Goal: Task Accomplishment & Management: Manage account settings

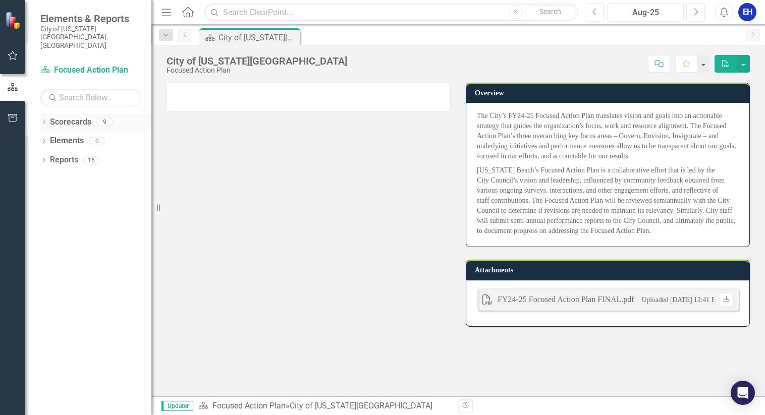
click at [43, 120] on icon "Dropdown" at bounding box center [43, 123] width 7 height 6
click at [82, 154] on link "Cultural Affairs Home" at bounding box center [104, 160] width 96 height 12
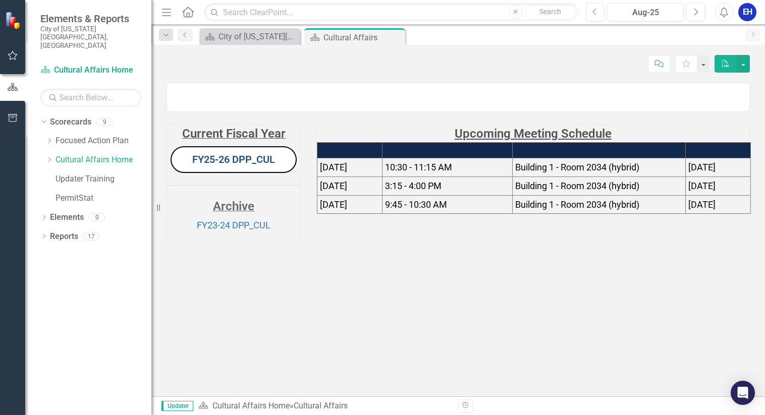
click at [239, 166] on link "FY25-26 DPP_CUL" at bounding box center [233, 159] width 83 height 12
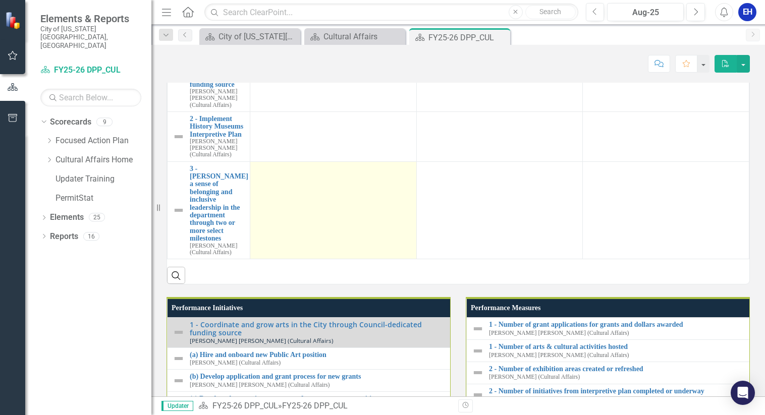
scroll to position [656, 0]
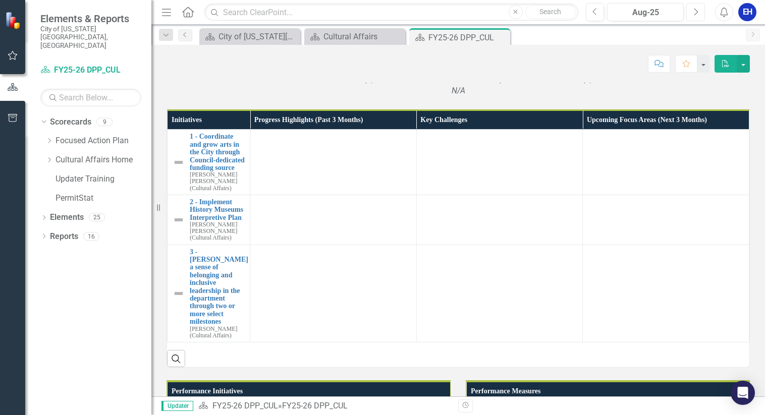
click at [696, 12] on icon "Next" at bounding box center [696, 12] width 6 height 9
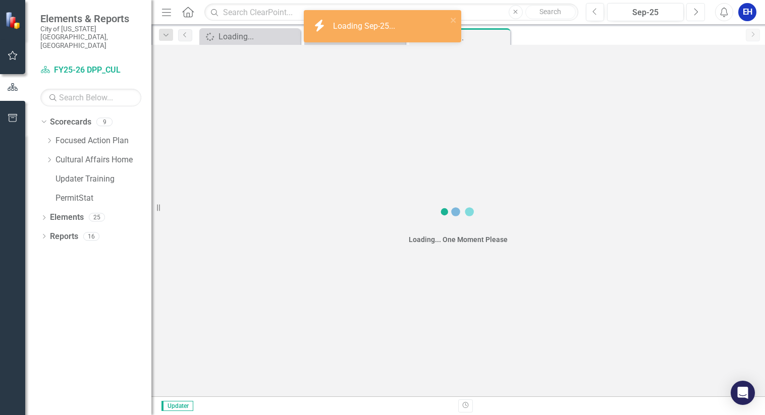
click at [696, 12] on icon "Next" at bounding box center [696, 12] width 6 height 9
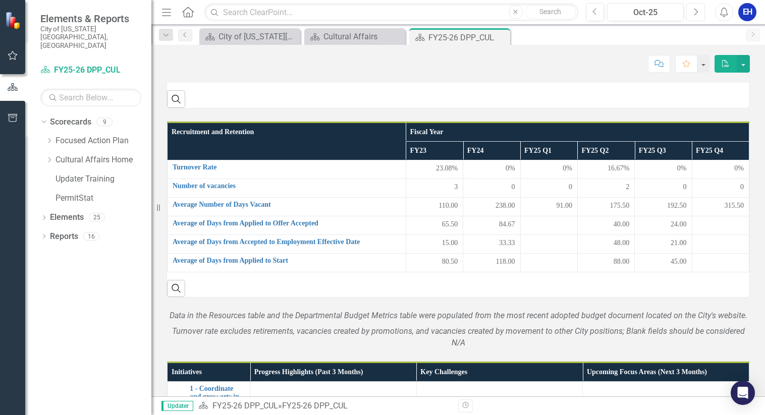
scroll to position [454, 0]
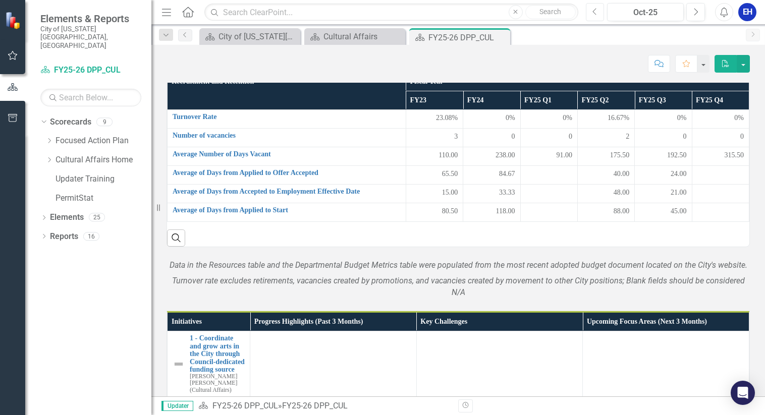
click at [595, 13] on icon "Previous" at bounding box center [596, 12] width 6 height 9
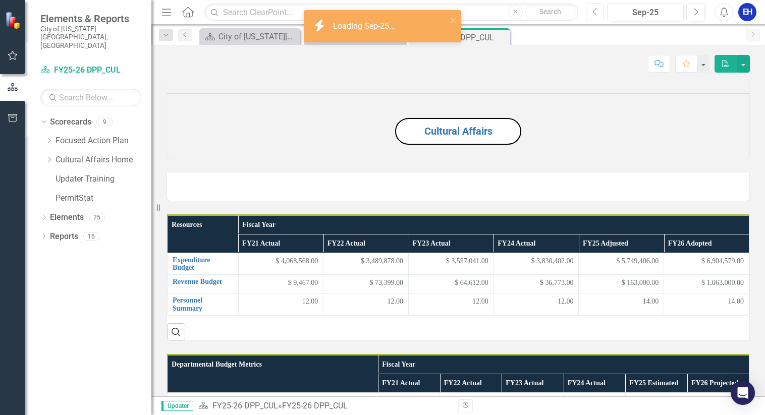
click at [595, 13] on icon "Previous" at bounding box center [596, 12] width 6 height 9
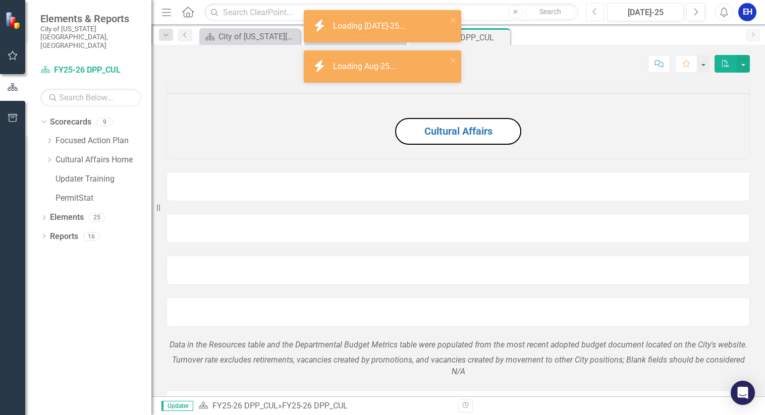
click at [595, 13] on icon "Previous" at bounding box center [596, 12] width 6 height 9
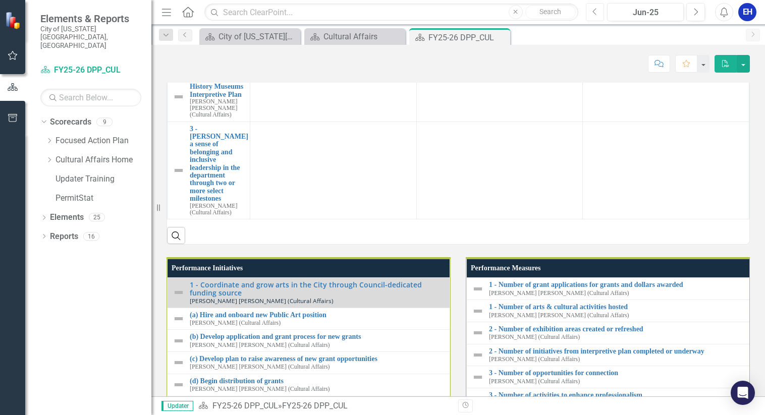
scroll to position [779, 0]
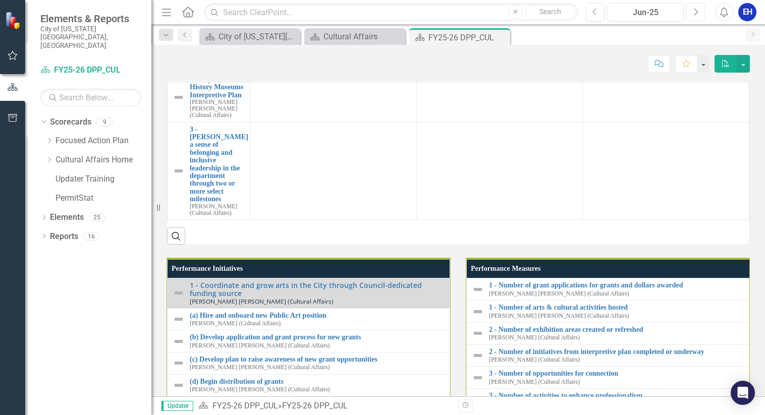
click at [690, 10] on button "Next" at bounding box center [696, 12] width 19 height 18
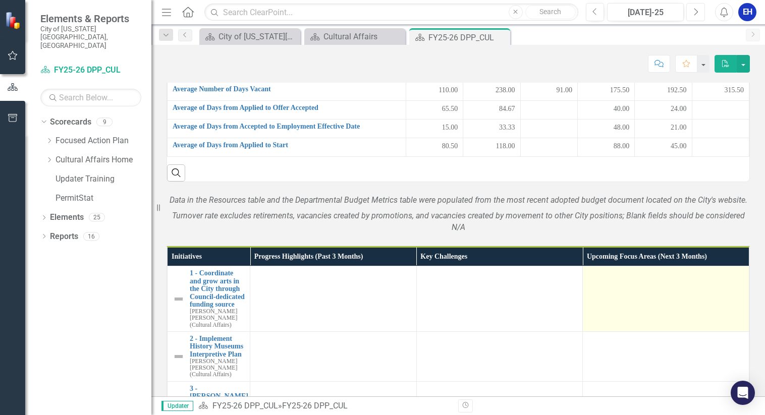
scroll to position [454, 0]
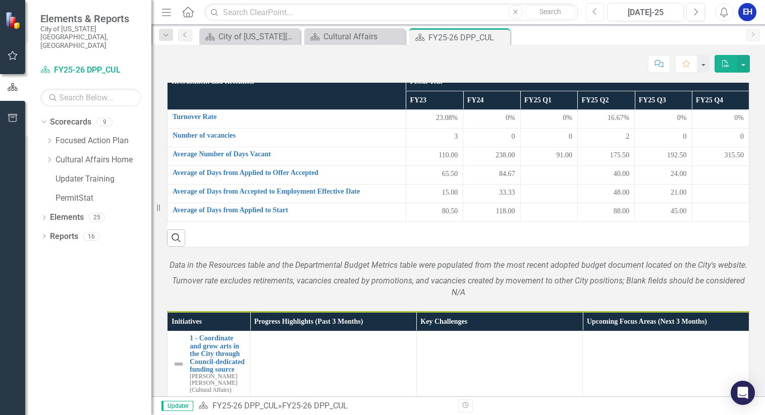
click at [595, 15] on icon "Previous" at bounding box center [596, 12] width 6 height 9
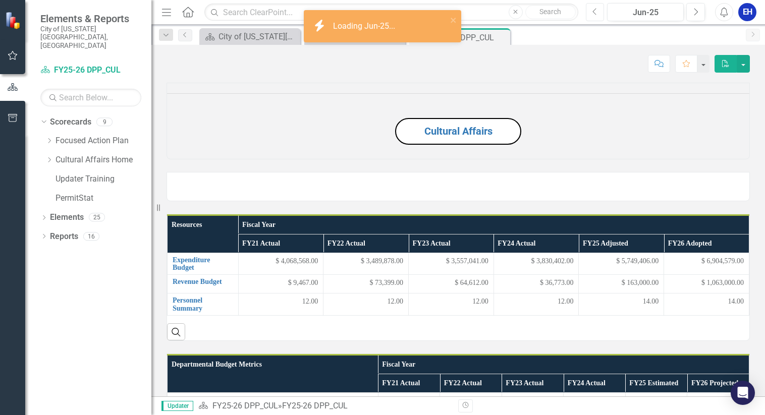
click at [595, 15] on icon "Previous" at bounding box center [596, 12] width 6 height 9
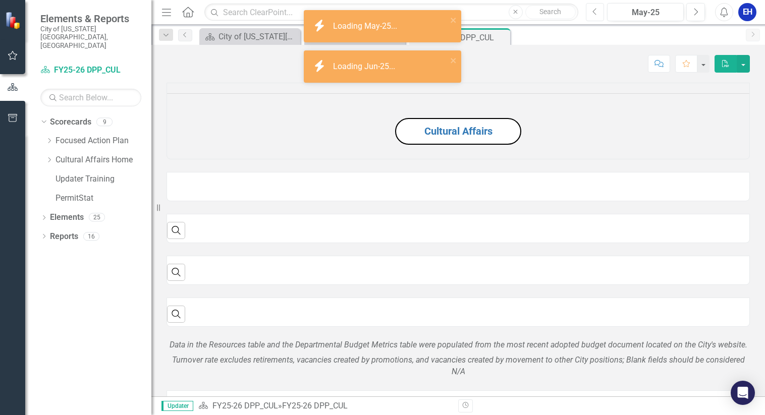
click at [595, 15] on icon "Previous" at bounding box center [596, 12] width 6 height 9
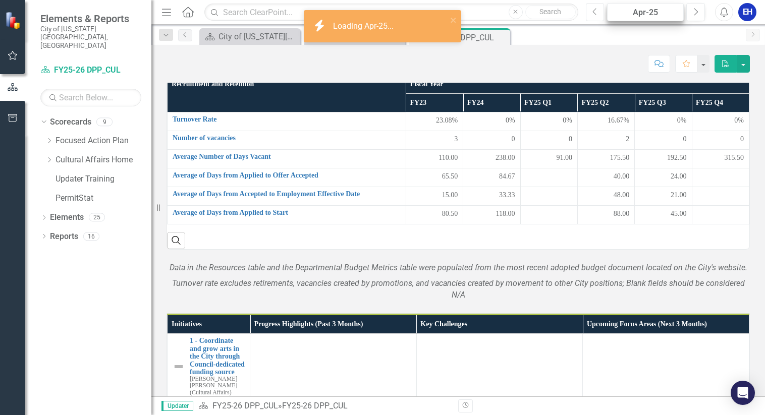
scroll to position [581, 0]
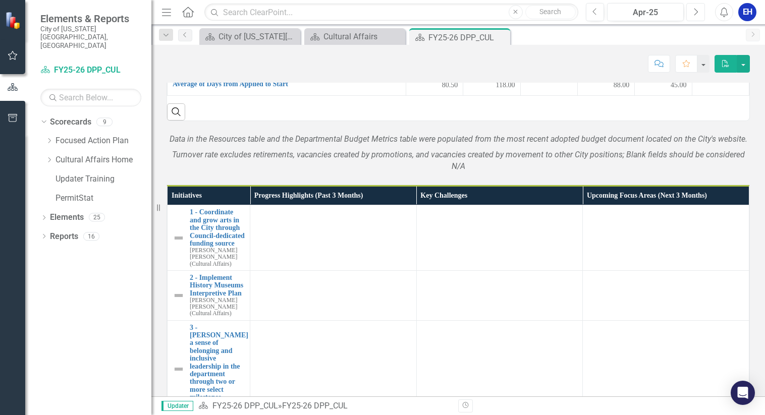
click at [693, 11] on icon "Next" at bounding box center [696, 12] width 6 height 9
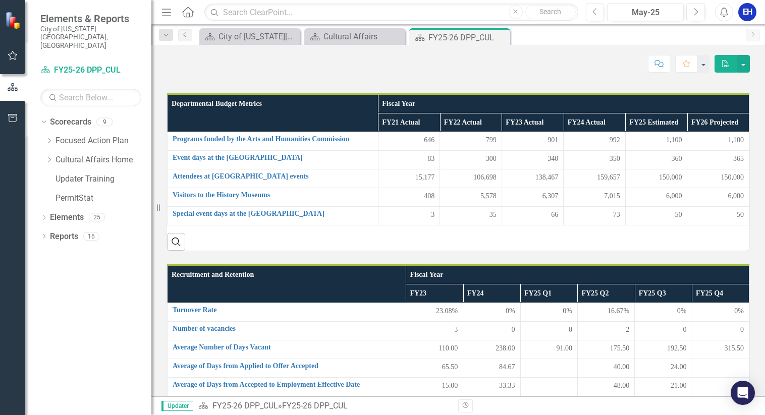
scroll to position [151, 0]
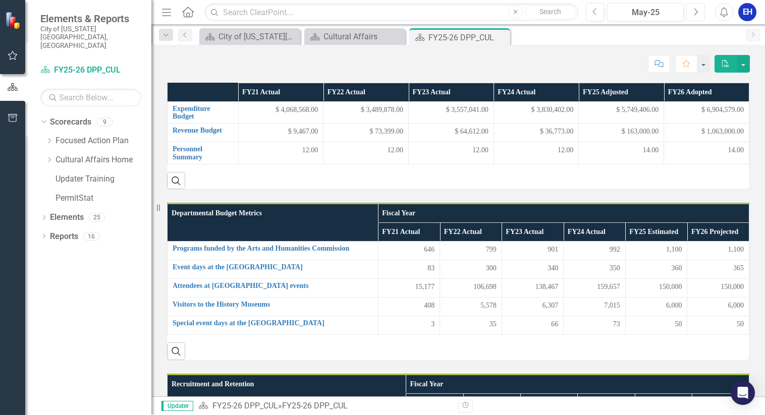
click at [696, 12] on icon "Next" at bounding box center [696, 12] width 6 height 9
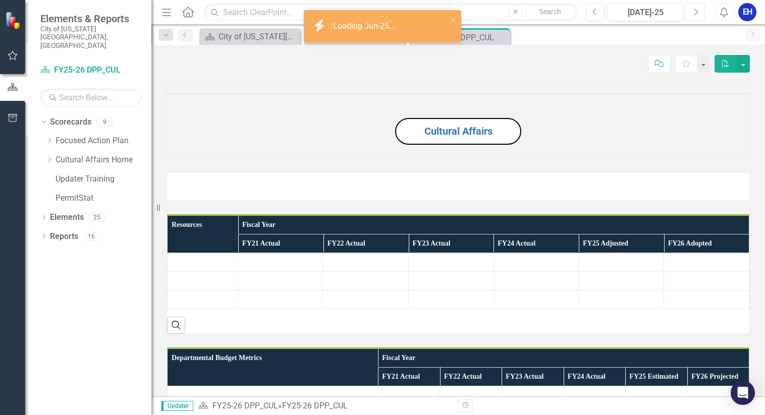
click at [696, 12] on icon "Next" at bounding box center [696, 12] width 6 height 9
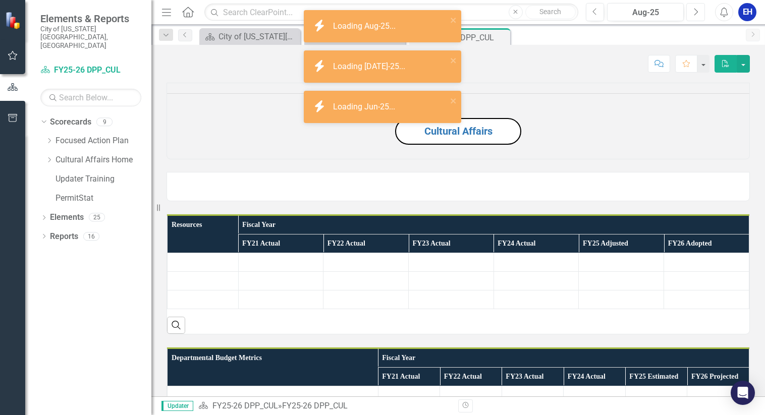
click at [696, 12] on icon "Next" at bounding box center [696, 12] width 6 height 9
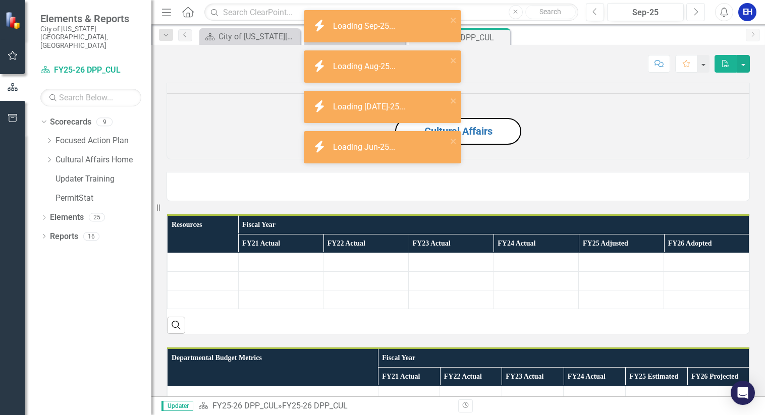
click at [696, 12] on icon "Next" at bounding box center [696, 12] width 6 height 9
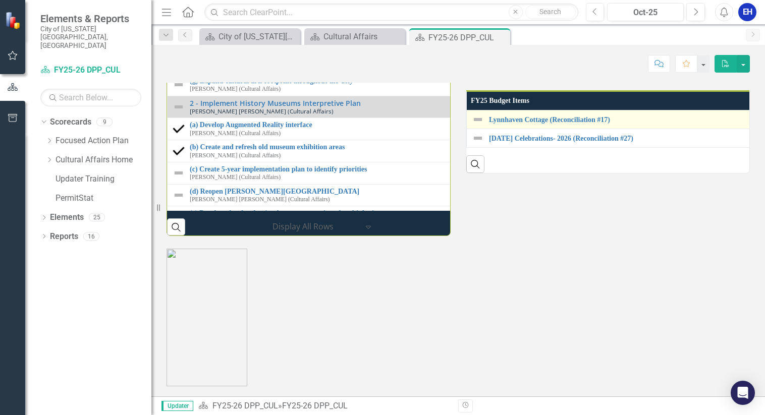
scroll to position [1161, 0]
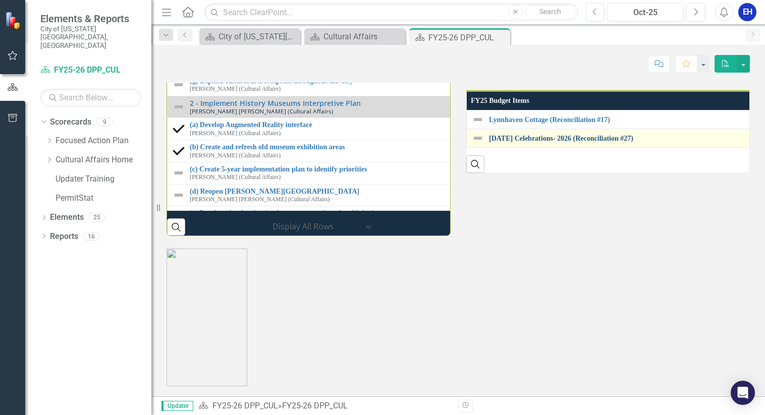
click at [542, 142] on link "[DATE] Celebrations- 2026 (Reconciliation #27)" at bounding box center [764, 139] width 550 height 8
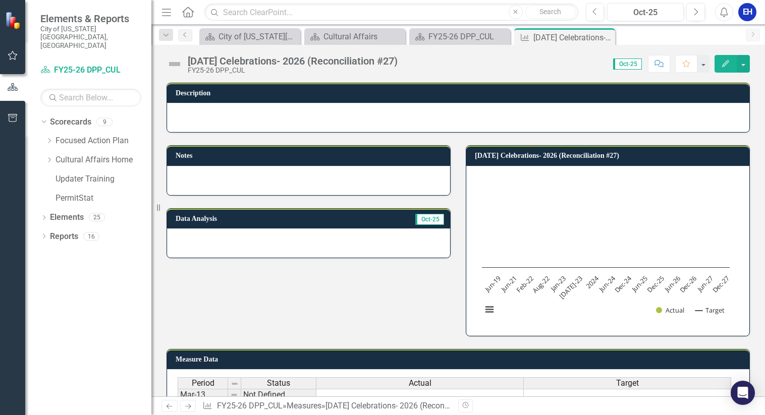
click at [221, 117] on div at bounding box center [458, 117] width 583 height 29
click at [726, 62] on icon "button" at bounding box center [725, 63] width 7 height 7
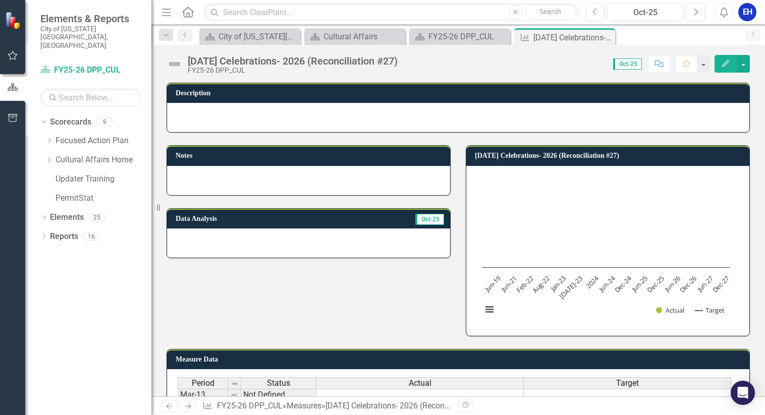
click at [256, 117] on div at bounding box center [458, 117] width 583 height 29
click at [724, 62] on icon "Edit" at bounding box center [725, 63] width 9 height 7
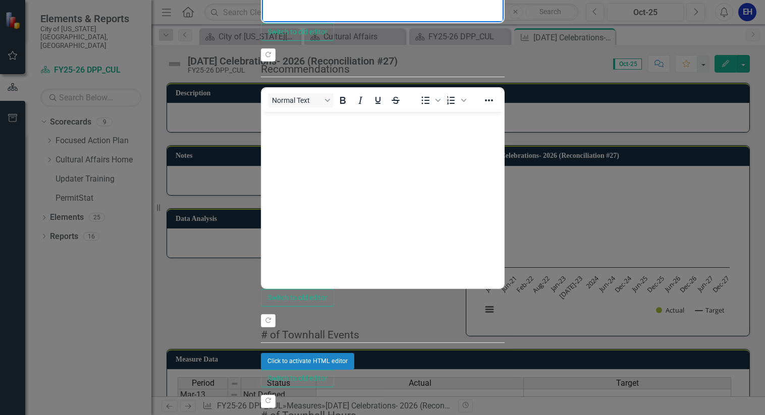
drag, startPoint x: 387, startPoint y: -126, endPoint x: 441, endPoint y: -126, distance: 54.0
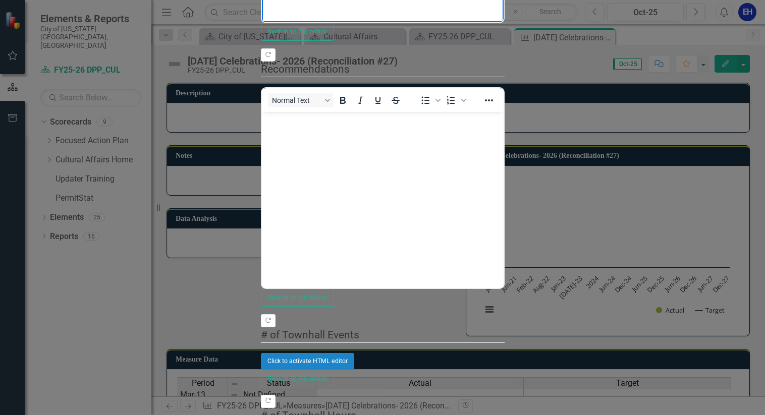
click at [261, 399] on div "Measure Measure Juneteenth Celebrations- 2026 (Reconciliation #27) Help Maximiz…" at bounding box center [383, 208] width 244 height 1054
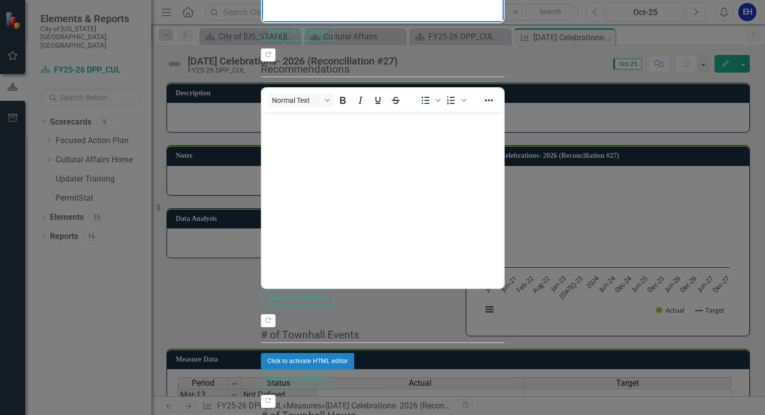
click at [345, 19] on p "Intent to Award date is 3 NOVEMBER 2025" at bounding box center [382, 25] width 237 height 12
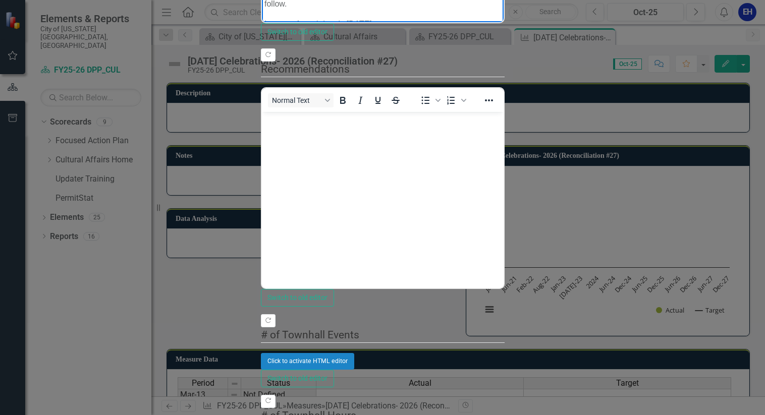
click at [264, 19] on p "Intent to Award date is 3 NOVEMBER 2025" at bounding box center [382, 25] width 237 height 12
click at [463, 19] on p "Anticipated Intent to Award date is 3 NOVEMBER 2025" at bounding box center [382, 25] width 237 height 12
drag, startPoint x: 540, startPoint y: -14, endPoint x: 261, endPoint y: -148, distance: 309.3
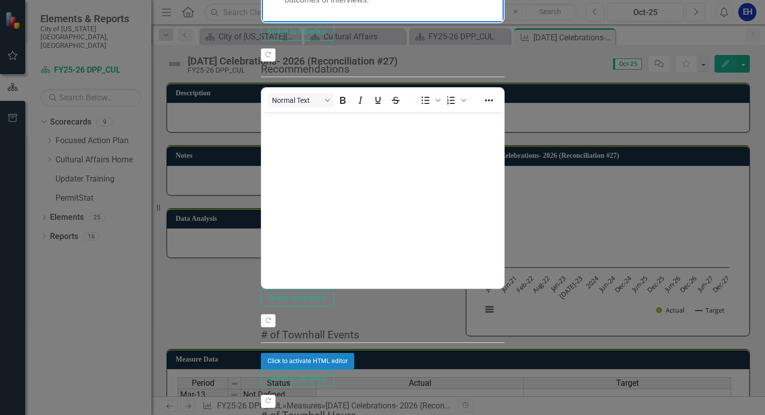
drag, startPoint x: 420, startPoint y: -48, endPoint x: 252, endPoint y: -144, distance: 193.5
copy ul "In the FY26 Budget Reconciliation, Cultural Affairs was awarded $100,000 to sup…"
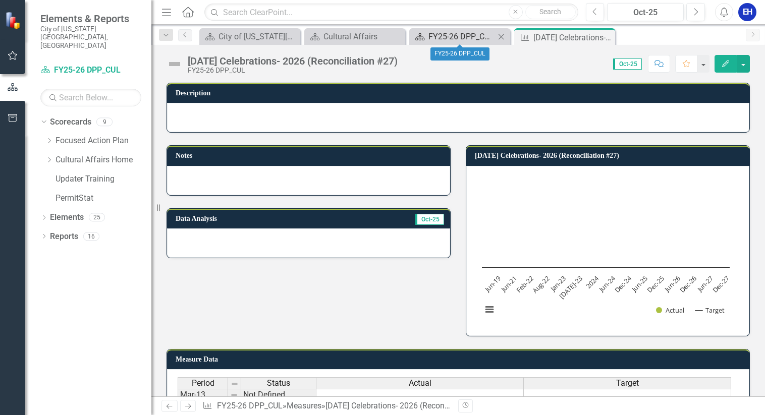
click at [486, 39] on div "FY25-26 DPP_CUL" at bounding box center [462, 36] width 67 height 13
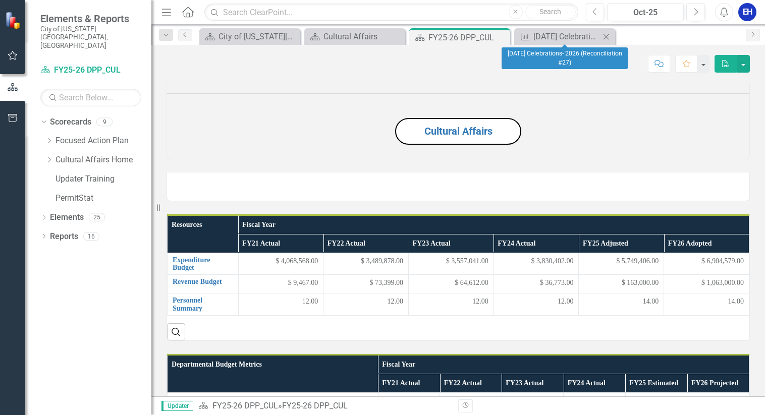
click at [607, 35] on icon "Close" at bounding box center [606, 37] width 10 height 8
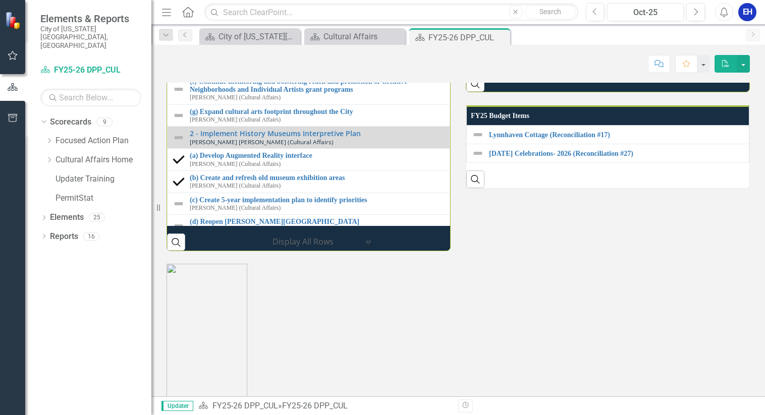
scroll to position [1257, 0]
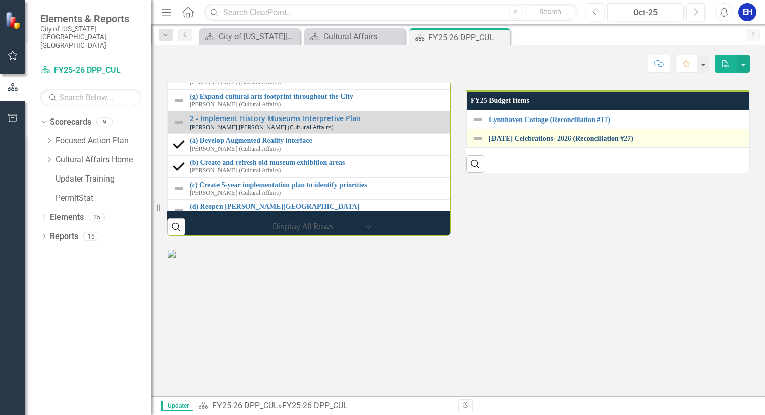
click at [535, 142] on link "[DATE] Celebrations- 2026 (Reconciliation #27)" at bounding box center [616, 139] width 255 height 8
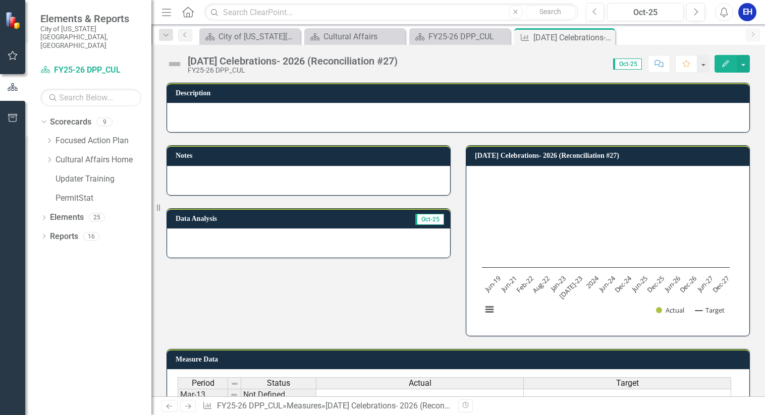
click at [276, 185] on div at bounding box center [308, 180] width 283 height 29
click at [721, 65] on icon "Edit" at bounding box center [725, 63] width 9 height 7
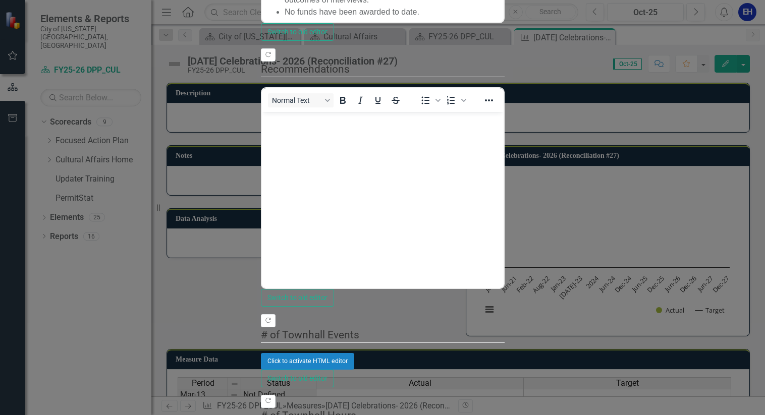
scroll to position [1201, 0]
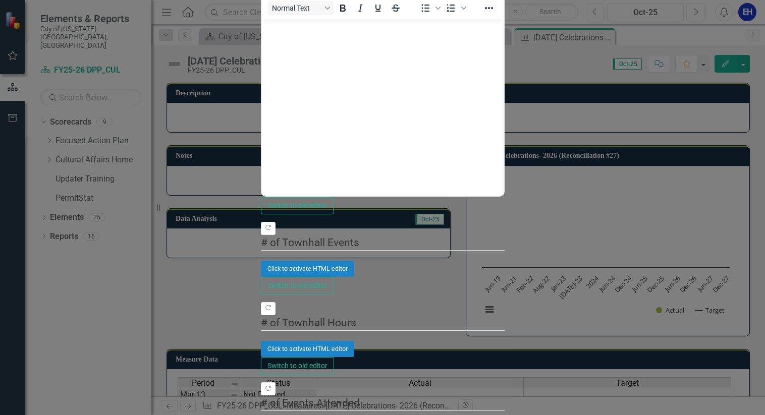
scroll to position [0, 0]
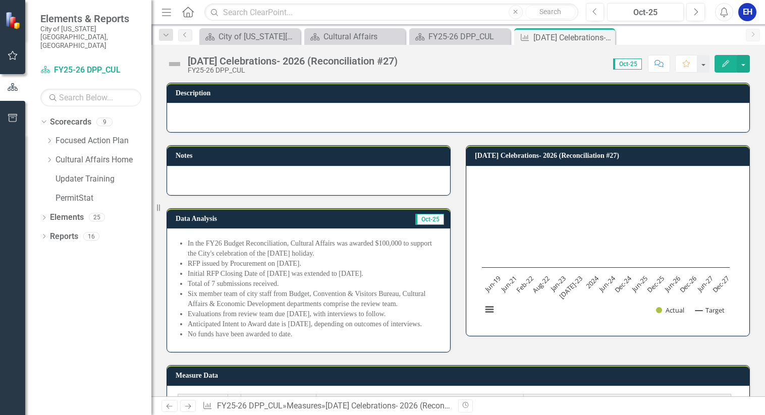
drag, startPoint x: 608, startPoint y: 37, endPoint x: 548, endPoint y: 38, distance: 60.6
click at [0, 0] on icon "Close" at bounding box center [0, 0] width 0 height 0
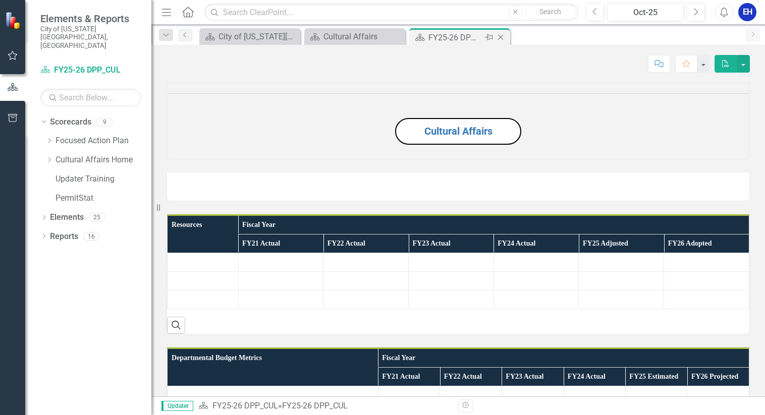
click at [445, 37] on div "FY25-26 DPP_CUL" at bounding box center [456, 37] width 54 height 13
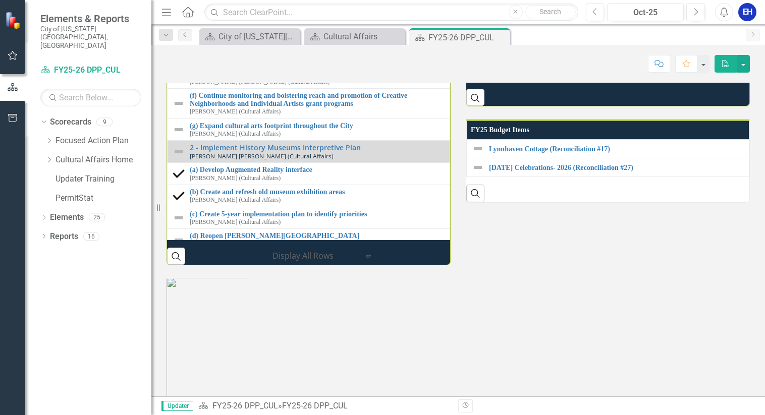
scroll to position [1111, 0]
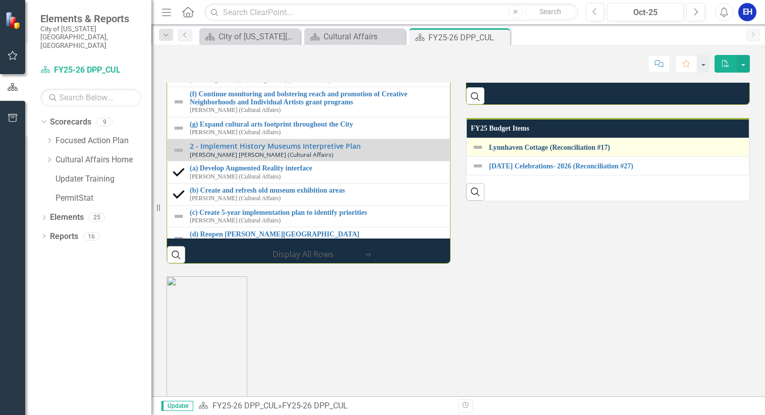
click at [525, 151] on link "Lynnhaven Cottage (Reconciliation #17)" at bounding box center [616, 148] width 255 height 8
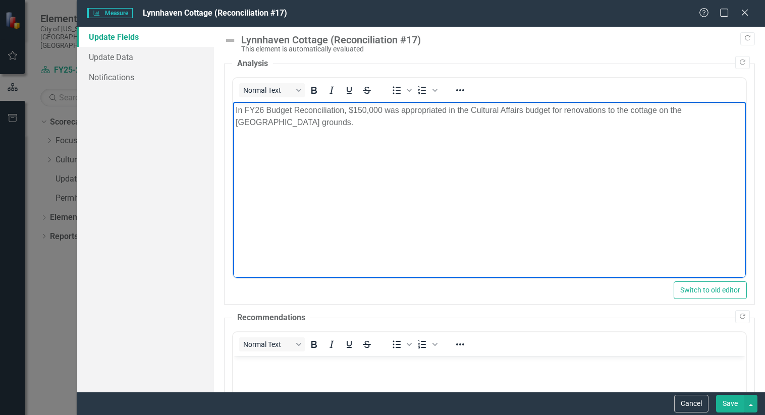
click at [295, 124] on p "In FY26 Budget Reconciliation, $150,000 was appropriated in the Cultural Affair…" at bounding box center [490, 116] width 508 height 24
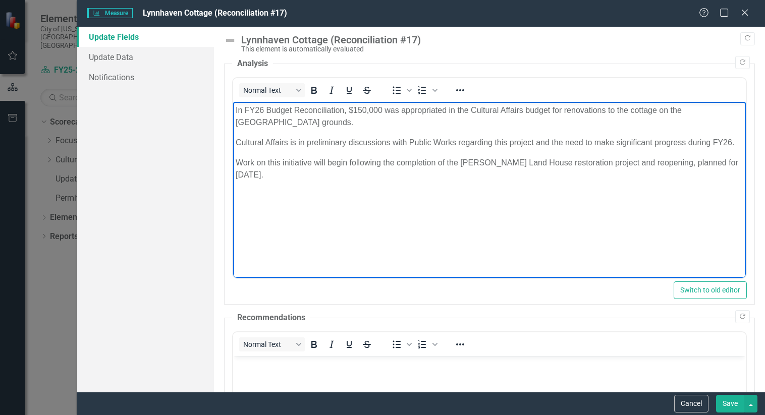
drag, startPoint x: 332, startPoint y: 176, endPoint x: 234, endPoint y: 107, distance: 120.0
click at [234, 107] on body "In FY26 Budget Reconciliation, $150,000 was appropriated in the Cultural Affair…" at bounding box center [489, 177] width 513 height 151
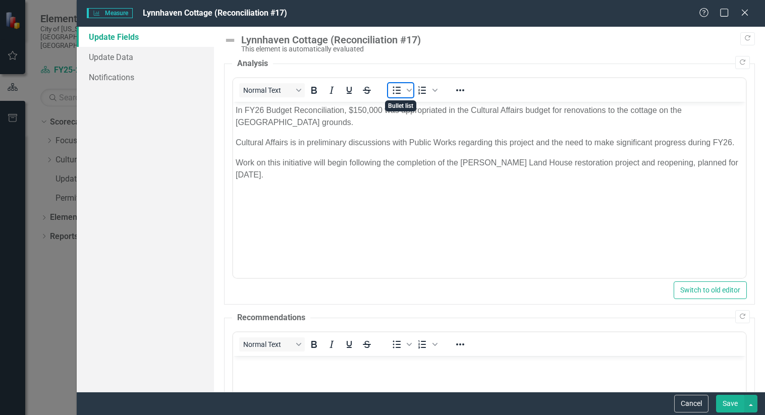
click at [401, 92] on icon "Bullet list" at bounding box center [397, 90] width 12 height 12
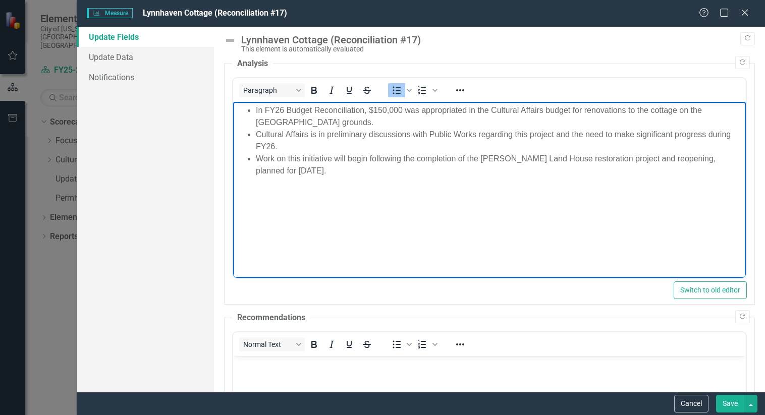
copy body "In FY26 Budget Reconciliation, $150,000 was appropriated in the Cultural Affair…"
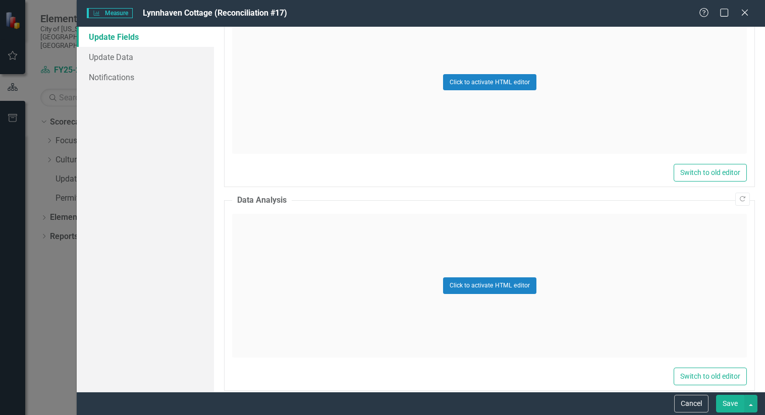
scroll to position [1201, 0]
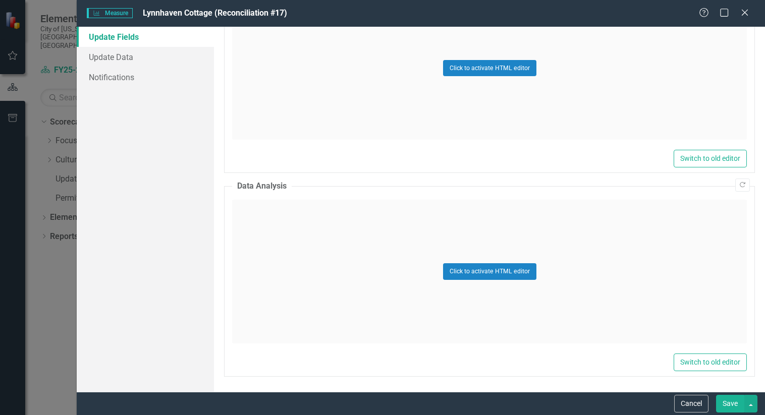
click at [341, 233] on div "Click to activate HTML editor" at bounding box center [489, 272] width 515 height 144
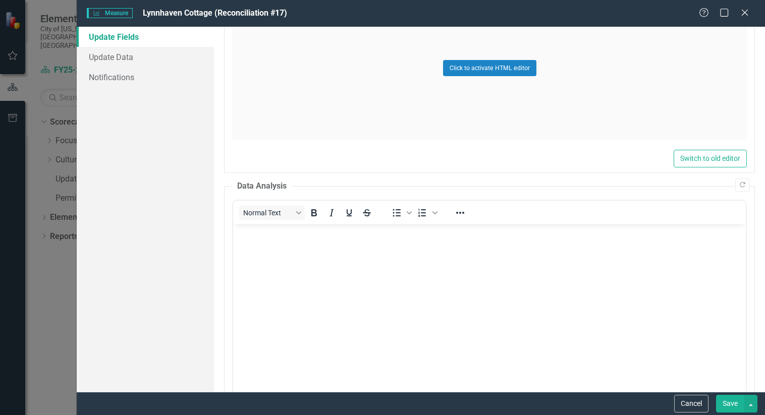
scroll to position [0, 0]
click at [326, 251] on body "Rich Text Area. Press ALT-0 for help." at bounding box center [489, 300] width 513 height 151
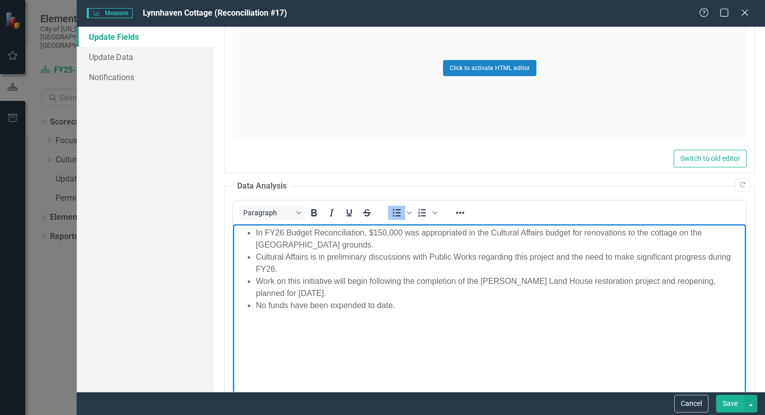
click at [449, 308] on li "No funds have been expended to date." at bounding box center [500, 306] width 488 height 12
click at [486, 305] on li "No funds have been expended to date." at bounding box center [500, 306] width 488 height 12
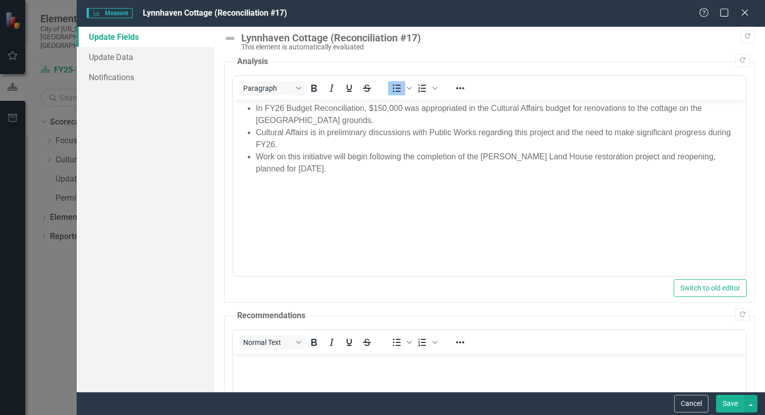
scroll to position [50, 0]
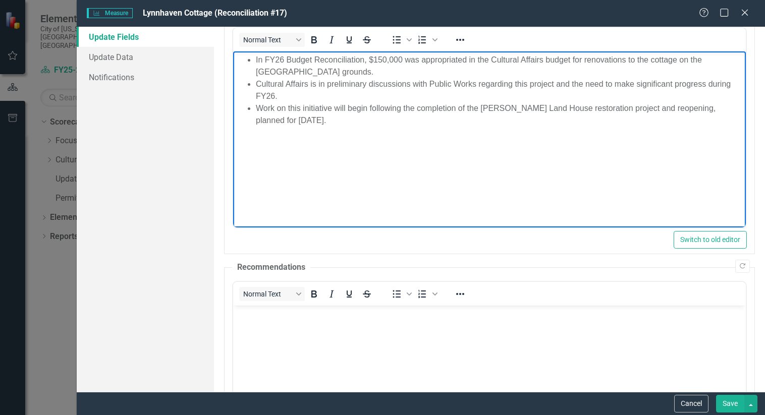
click at [337, 129] on body "In FY26 Budget Reconciliation, $150,000 was appropriated in the Cultural Affair…" at bounding box center [489, 126] width 513 height 151
click at [327, 116] on li "Work on this initiative will begin following the completion of the [PERSON_NAME…" at bounding box center [500, 114] width 488 height 24
click at [731, 405] on button "Save" at bounding box center [730, 404] width 28 height 18
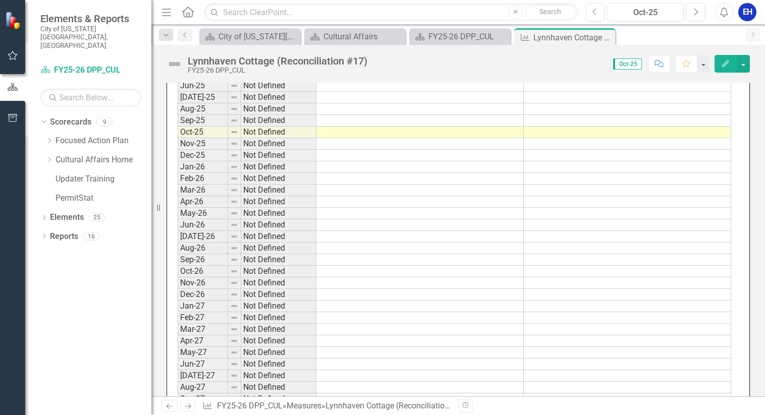
scroll to position [1010, 0]
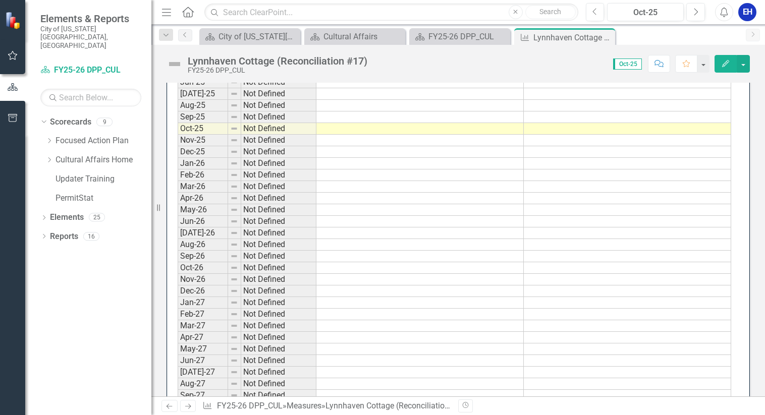
click at [343, 132] on td at bounding box center [420, 129] width 207 height 12
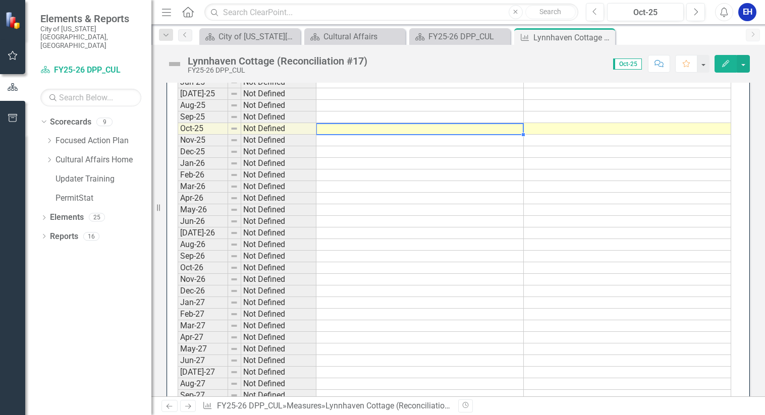
type textarea "0"
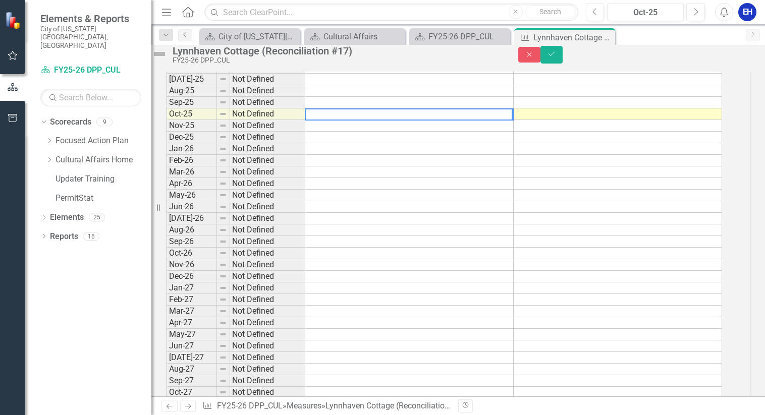
scroll to position [1013, 0]
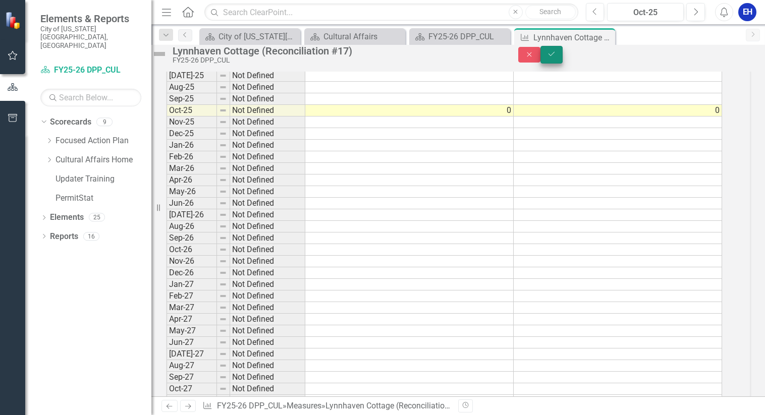
type textarea "0"
click at [556, 58] on icon "Save" at bounding box center [551, 53] width 9 height 7
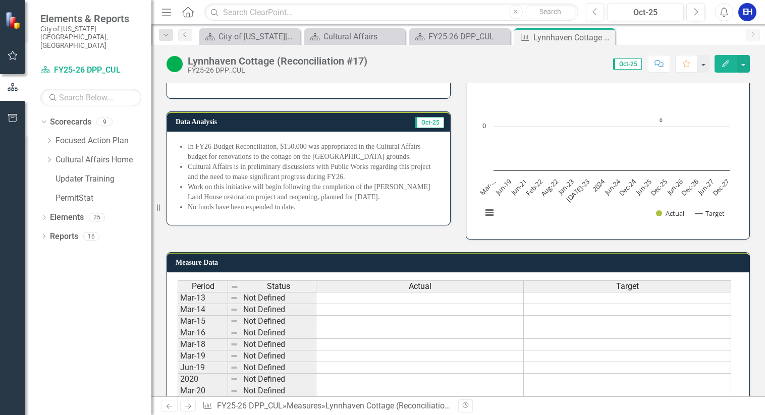
scroll to position [0, 0]
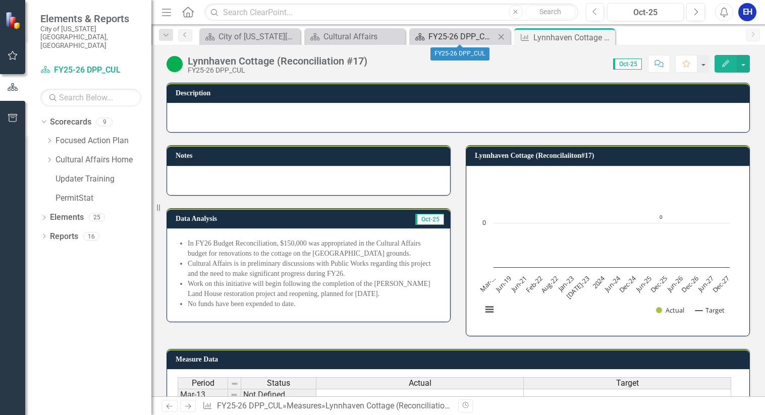
click at [462, 39] on div "FY25-26 DPP_CUL" at bounding box center [462, 36] width 67 height 13
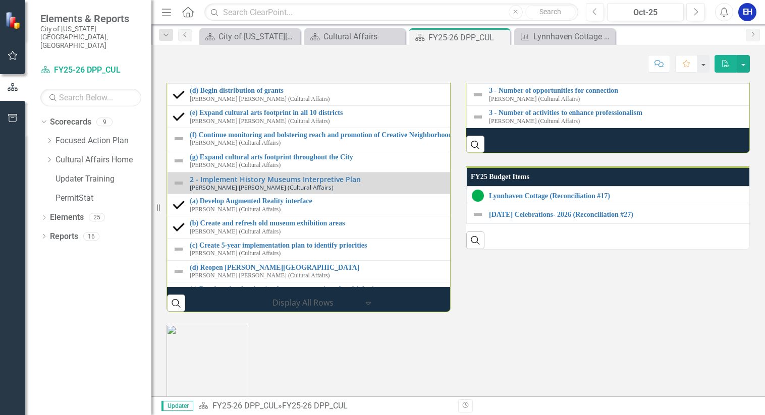
scroll to position [1067, 0]
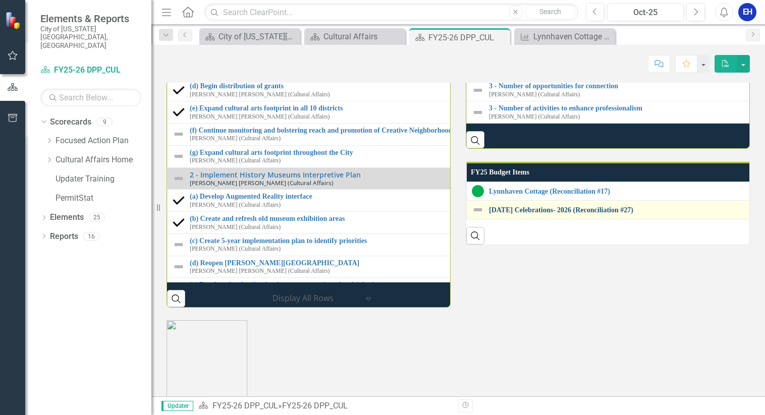
click at [539, 214] on link "[DATE] Celebrations- 2026 (Reconciliation #27)" at bounding box center [770, 210] width 562 height 8
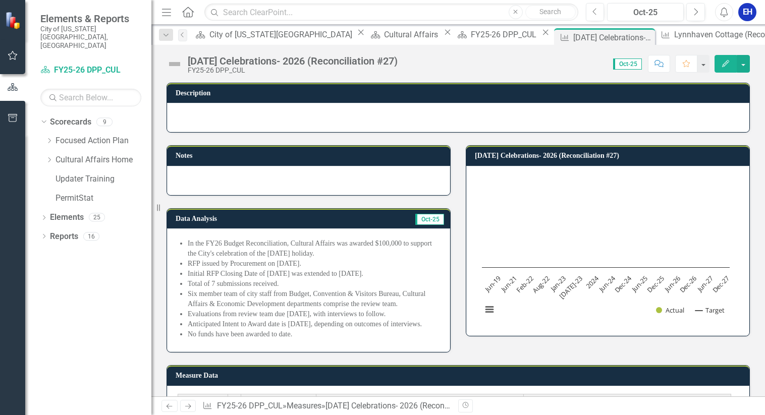
click at [724, 67] on button "Edit" at bounding box center [726, 64] width 22 height 18
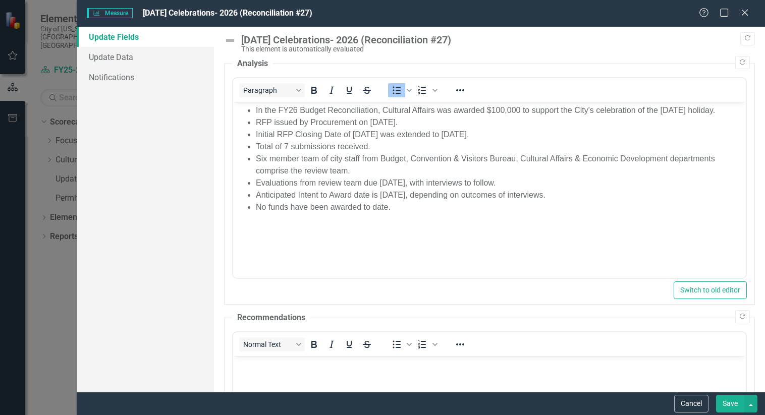
click at [390, 114] on li "In the FY26 Budget Reconciliation, Cultural Affairs was awarded $100,000 to sup…" at bounding box center [500, 110] width 488 height 12
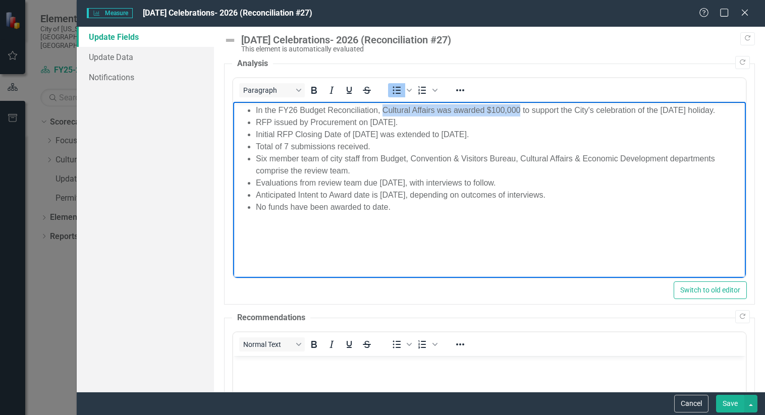
drag, startPoint x: 384, startPoint y: 110, endPoint x: 519, endPoint y: 110, distance: 135.8
click at [519, 110] on li "In the FY26 Budget Reconciliation, Cultural Affairs was awarded $100,000 to sup…" at bounding box center [500, 110] width 488 height 12
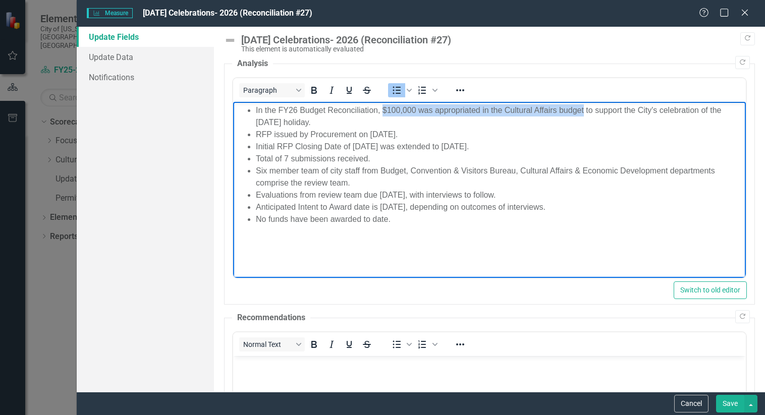
drag, startPoint x: 382, startPoint y: 110, endPoint x: 584, endPoint y: 110, distance: 201.4
click at [584, 110] on li "In the FY26 Budget Reconciliation, $100,000 was appropriated in the Cultural Af…" at bounding box center [500, 116] width 488 height 24
copy li "$100,000 was appropriated in the Cultural Affairs budget"
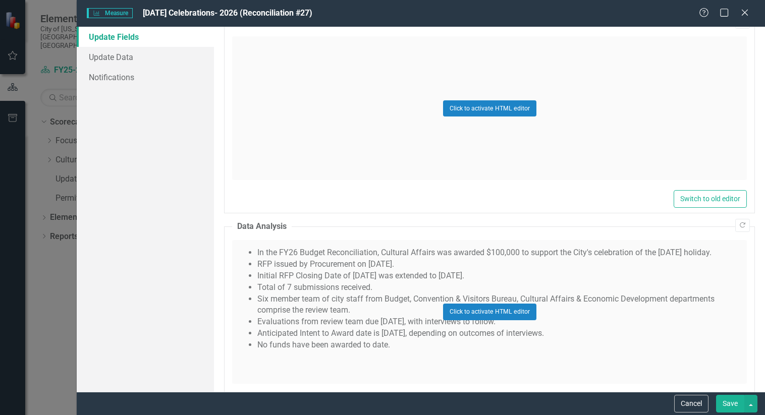
scroll to position [1201, 0]
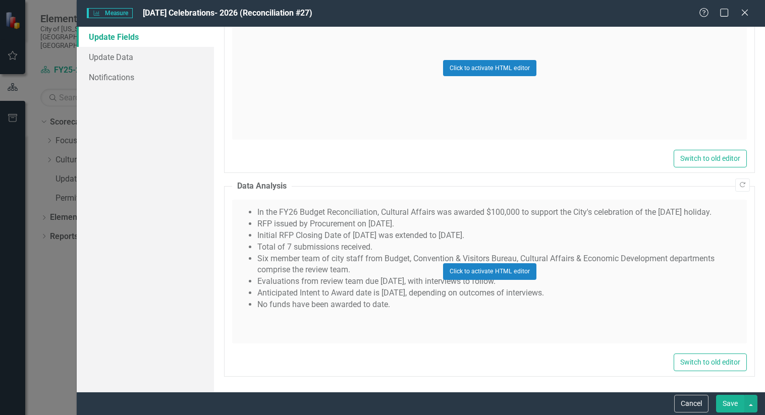
click at [422, 214] on div "Click to activate HTML editor" at bounding box center [489, 272] width 515 height 144
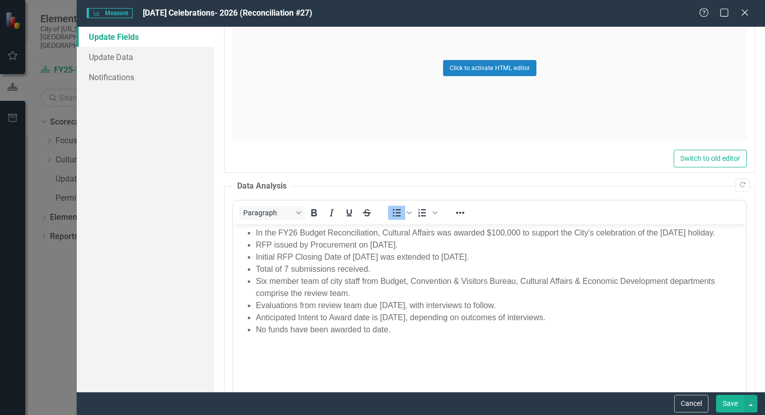
scroll to position [0, 0]
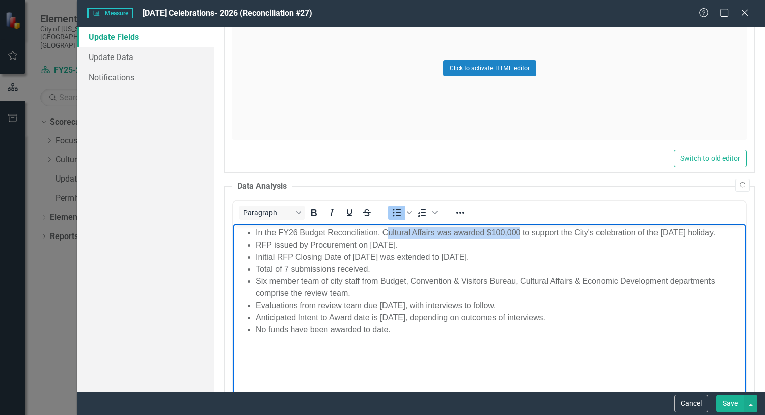
drag, startPoint x: 385, startPoint y: 233, endPoint x: 519, endPoint y: 232, distance: 133.8
click at [519, 232] on li "In the FY26 Budget Reconciliation, Cultural Affairs was awarded $100,000 to sup…" at bounding box center [500, 233] width 488 height 12
paste body "Rich Text Area. Press ALT-0 for help."
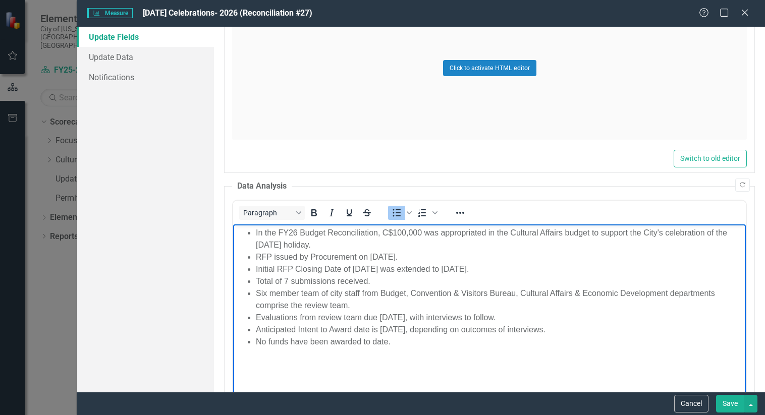
click at [389, 233] on li "In the FY26 Budget Reconciliation, C$100,000 was appropriated in the Cultural A…" at bounding box center [500, 239] width 488 height 24
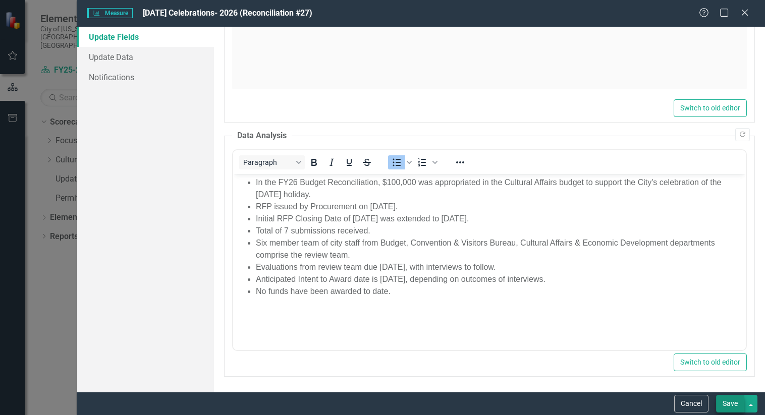
click at [729, 403] on button "Save" at bounding box center [730, 404] width 28 height 18
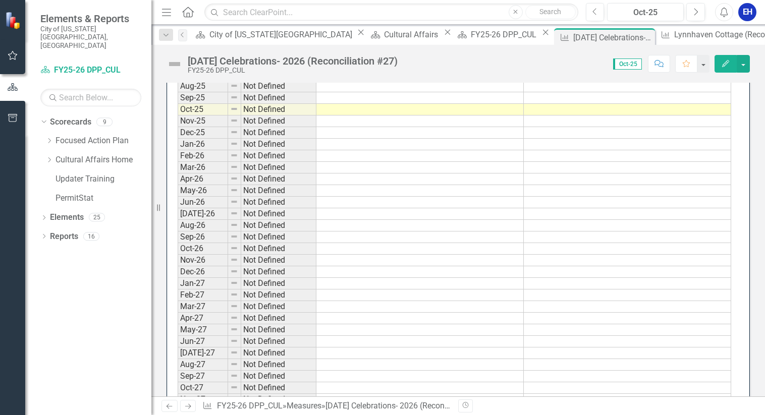
scroll to position [1060, 0]
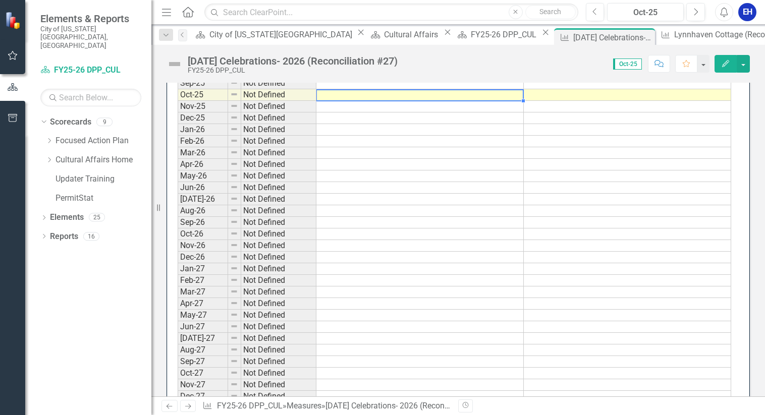
click at [385, 101] on td at bounding box center [420, 95] width 207 height 12
type textarea "0"
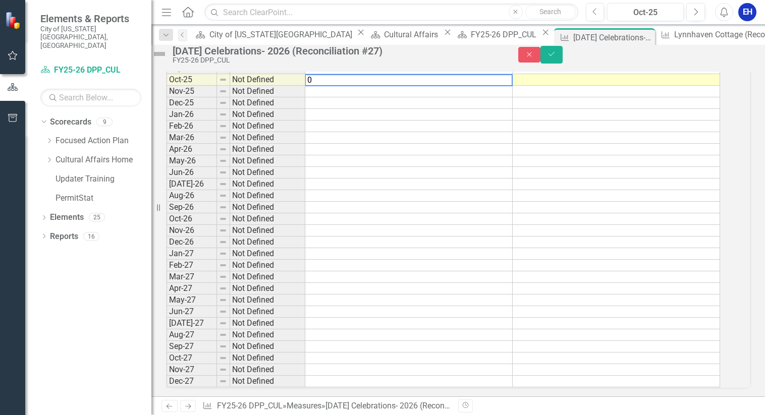
scroll to position [1064, 0]
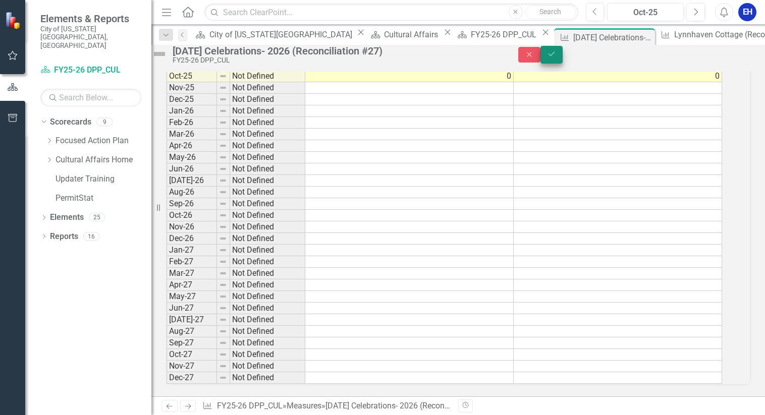
type textarea "0"
click at [563, 55] on button "Save" at bounding box center [552, 55] width 22 height 18
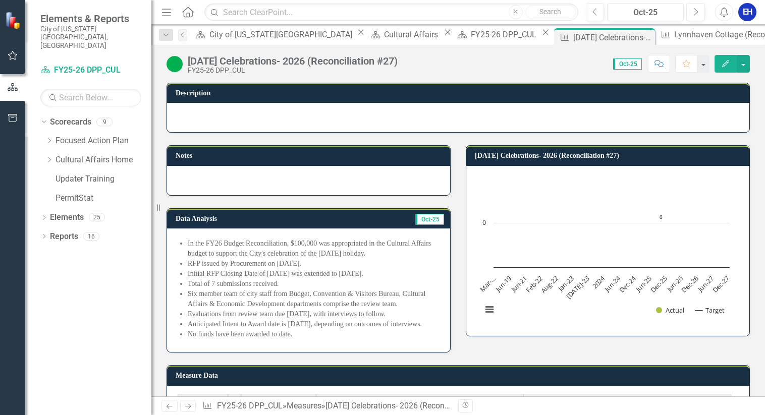
click at [37, 290] on div "Dropdown Scorecards 9 Dropdown Focused Action Plan GOVERN ENVISION INVIGORATE D…" at bounding box center [88, 264] width 126 height 301
click at [471, 35] on div "FY25-26 DPP_CUL" at bounding box center [505, 34] width 69 height 13
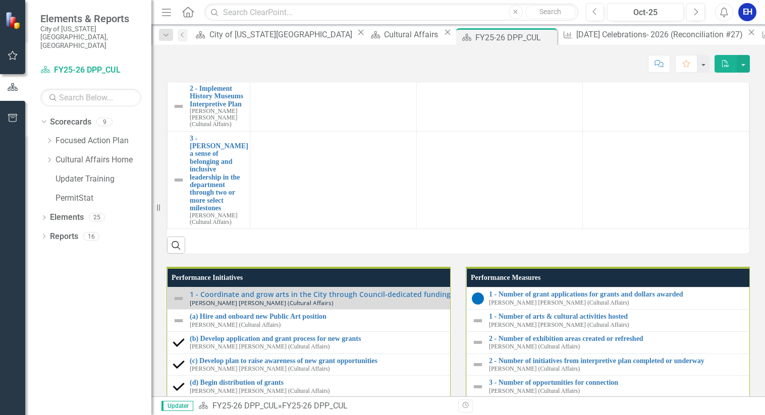
scroll to position [757, 0]
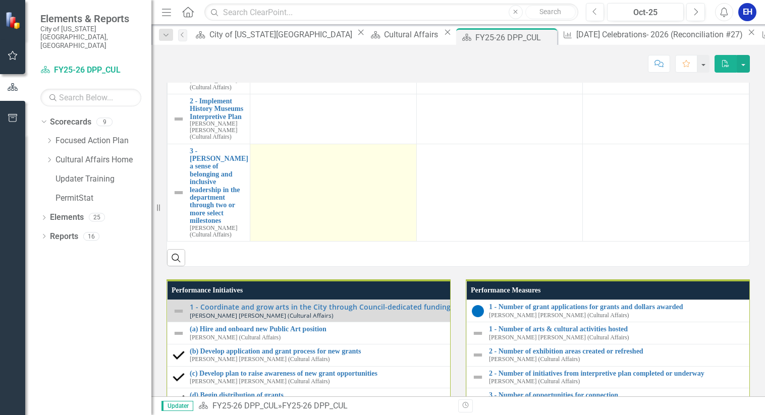
click at [287, 160] on div at bounding box center [333, 153] width 156 height 12
click at [279, 160] on div at bounding box center [333, 153] width 156 height 12
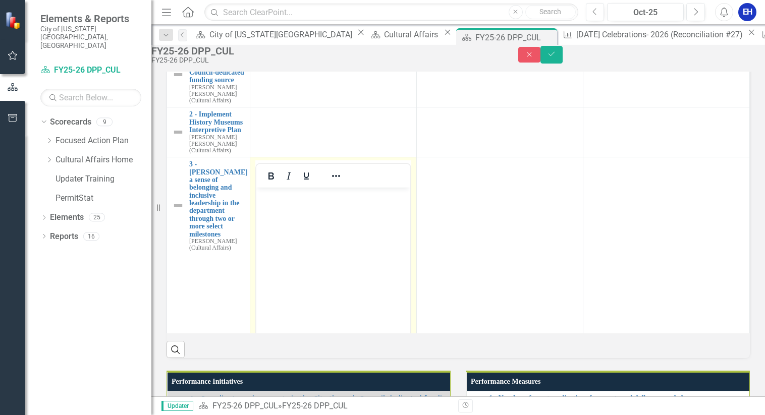
scroll to position [0, 0]
click at [281, 202] on body "Rich Text Area. Press ALT-0 for help." at bounding box center [333, 263] width 154 height 151
click at [284, 203] on body "Rich Text Area. Press ALT-0 for help." at bounding box center [333, 263] width 154 height 151
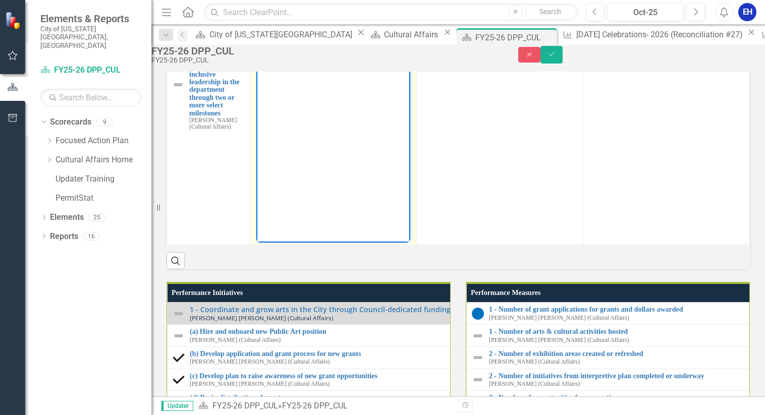
scroll to position [168, 0]
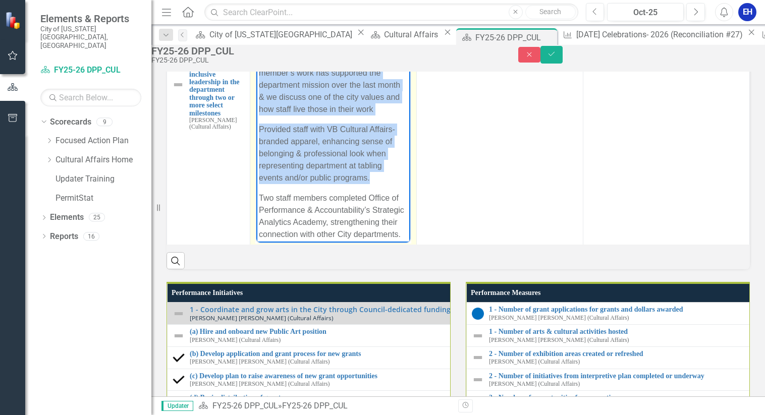
click at [341, 61] on icon "Reveal or hide additional toolbar items" at bounding box center [336, 55] width 12 height 12
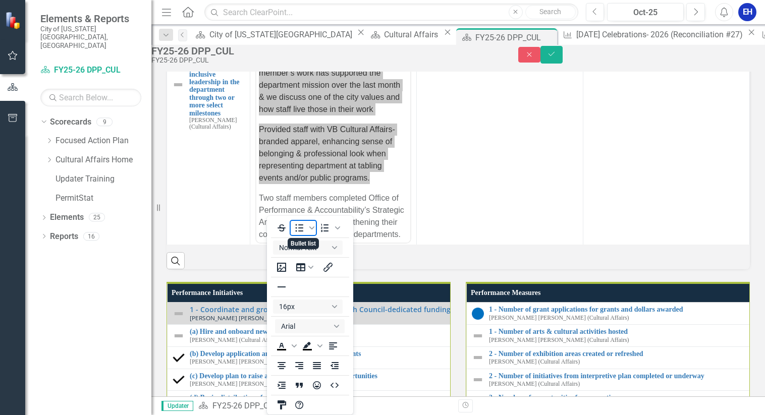
click at [297, 227] on icon "Bullet list" at bounding box center [299, 228] width 12 height 12
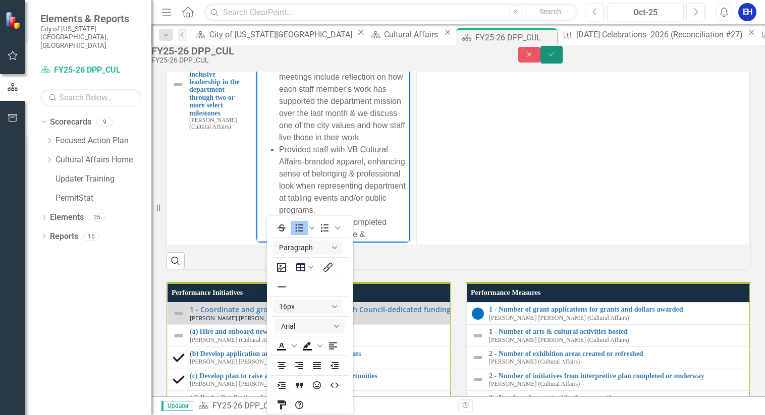
click at [563, 60] on button "Save" at bounding box center [552, 55] width 22 height 18
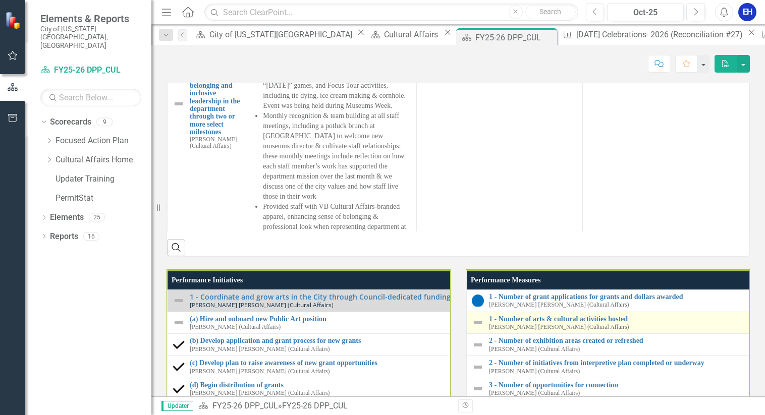
scroll to position [808, 0]
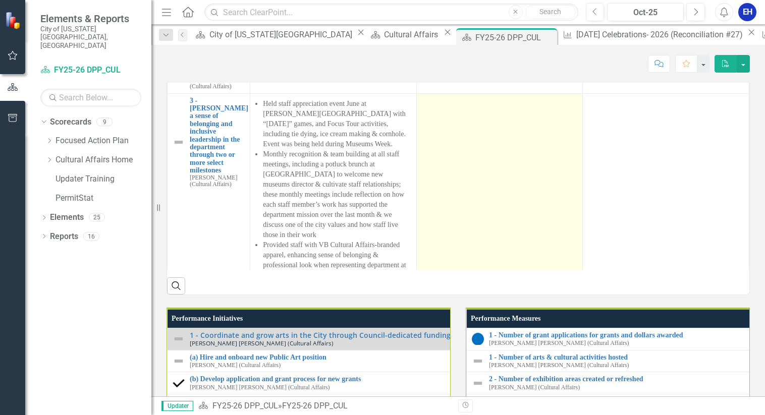
click at [460, 272] on td at bounding box center [499, 209] width 167 height 233
click at [443, 275] on td at bounding box center [499, 209] width 167 height 233
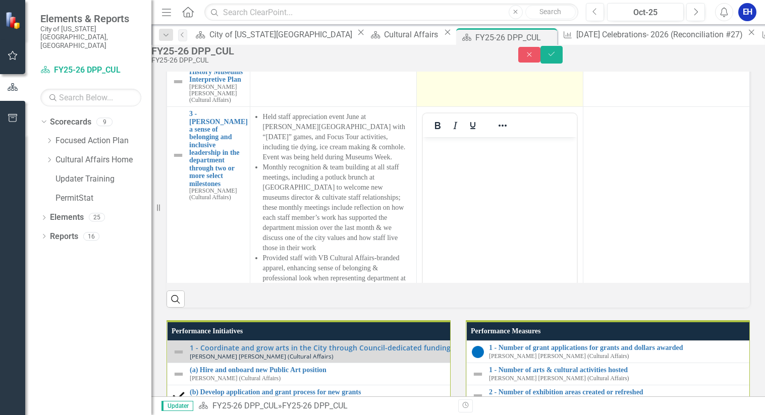
scroll to position [0, 0]
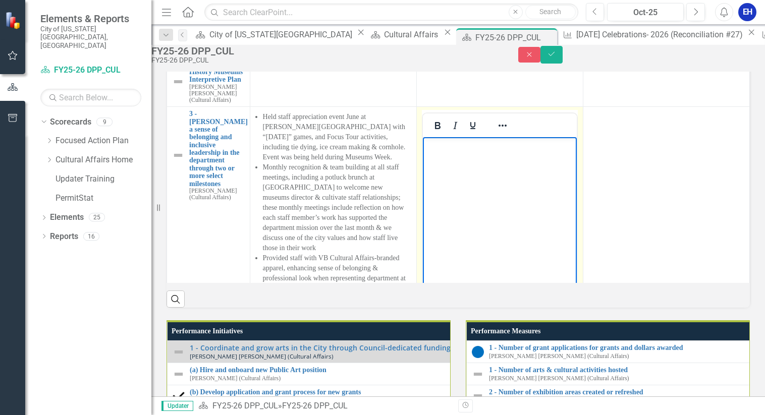
click at [453, 158] on body "Rich Text Area. Press ALT-0 for help." at bounding box center [500, 212] width 154 height 151
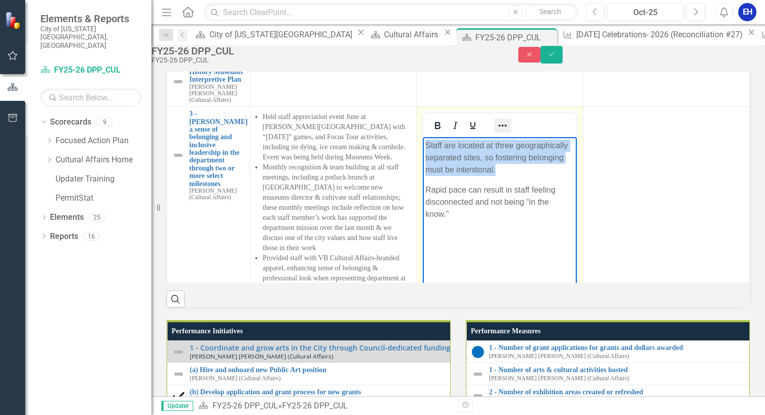
click at [503, 132] on icon "Reveal or hide additional toolbar items" at bounding box center [503, 126] width 12 height 12
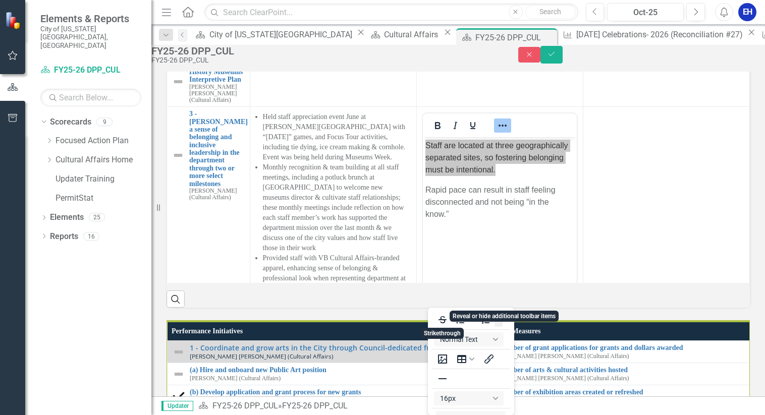
scroll to position [2, 0]
click at [460, 318] on icon "Bullet list" at bounding box center [461, 318] width 8 height 8
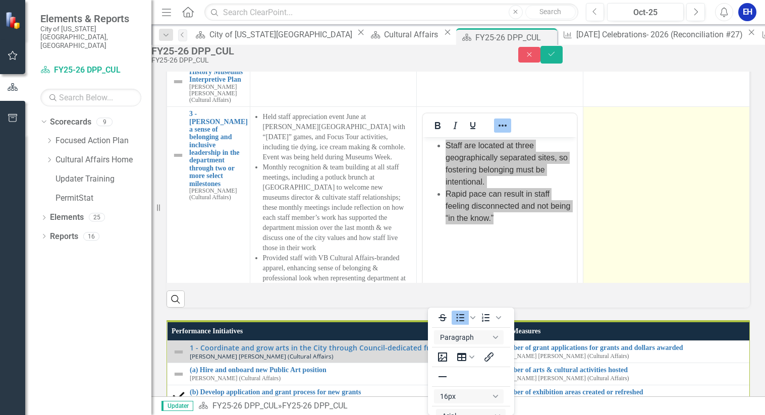
click at [635, 326] on td at bounding box center [666, 226] width 167 height 239
click at [618, 318] on td at bounding box center [666, 226] width 167 height 239
click at [602, 308] on td at bounding box center [666, 226] width 167 height 239
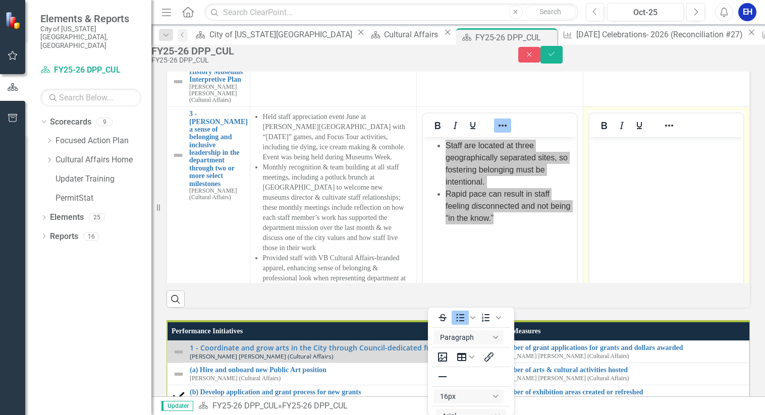
scroll to position [0, 0]
click at [608, 163] on body "Rich Text Area. Press ALT-0 for help." at bounding box center [666, 212] width 154 height 151
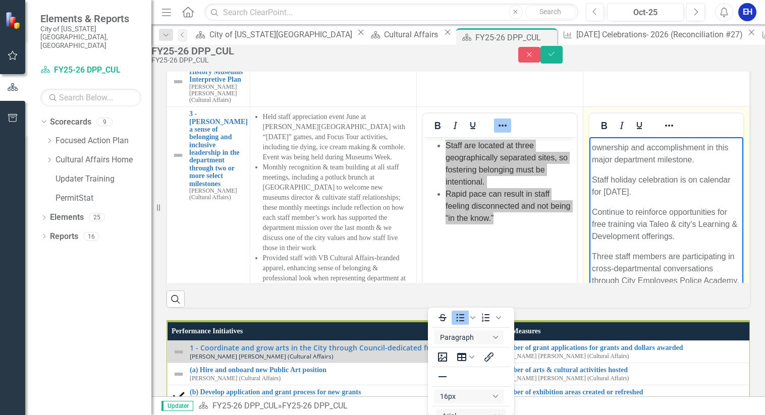
scroll to position [846, 0]
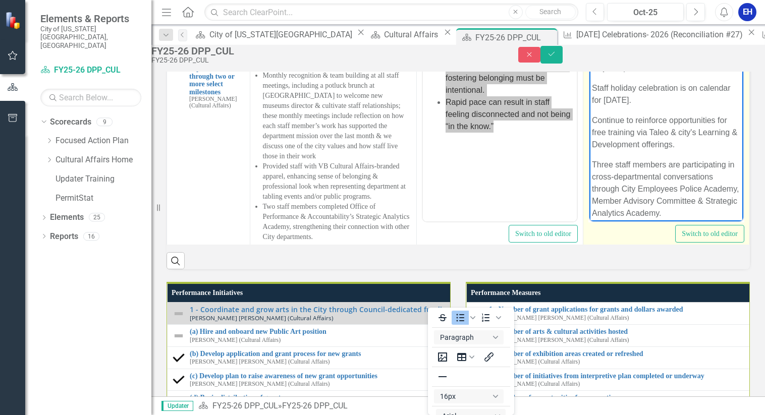
click at [624, 138] on p "Continue to reinforce opportunities for free training via Taleo & city's Learni…" at bounding box center [666, 133] width 149 height 36
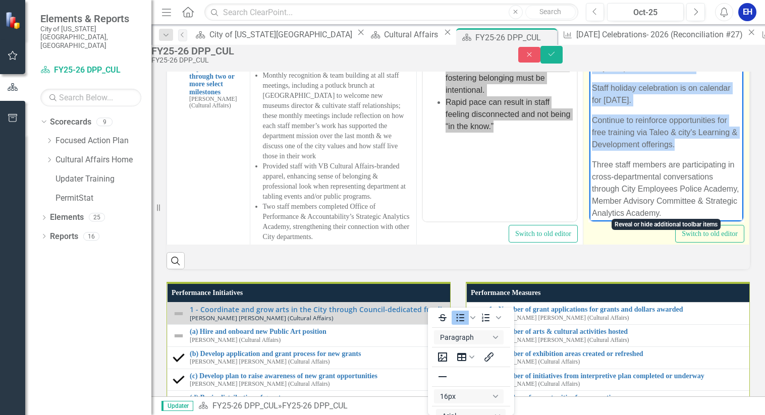
click at [670, 40] on icon "Reveal or hide additional toolbar items" at bounding box center [669, 34] width 12 height 12
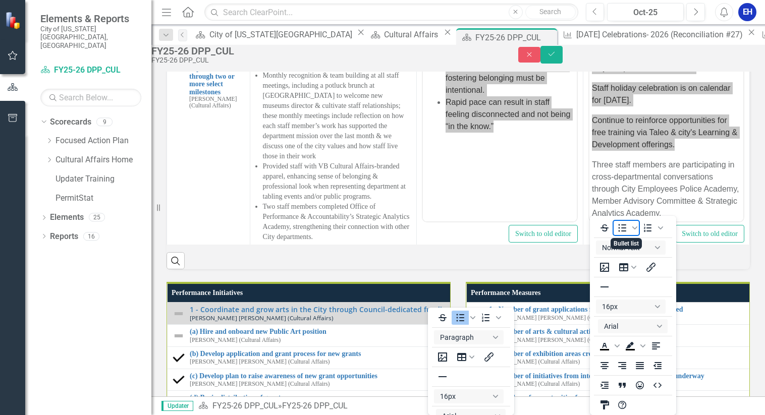
click at [621, 226] on icon "Bullet list" at bounding box center [622, 228] width 12 height 12
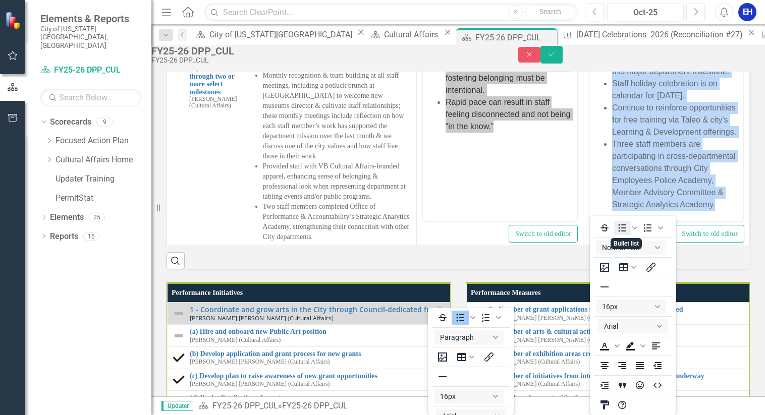
scroll to position [54, 3]
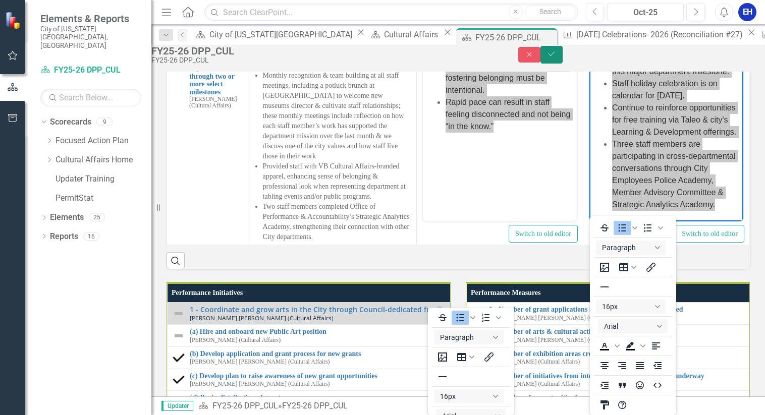
click at [556, 57] on icon "Save" at bounding box center [551, 53] width 9 height 7
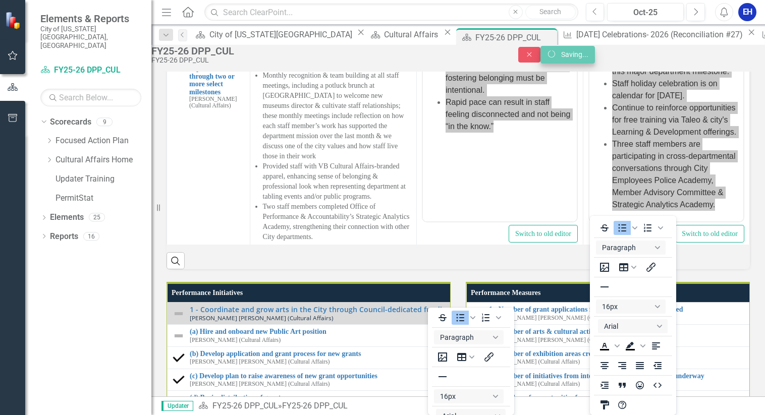
scroll to position [54, 0]
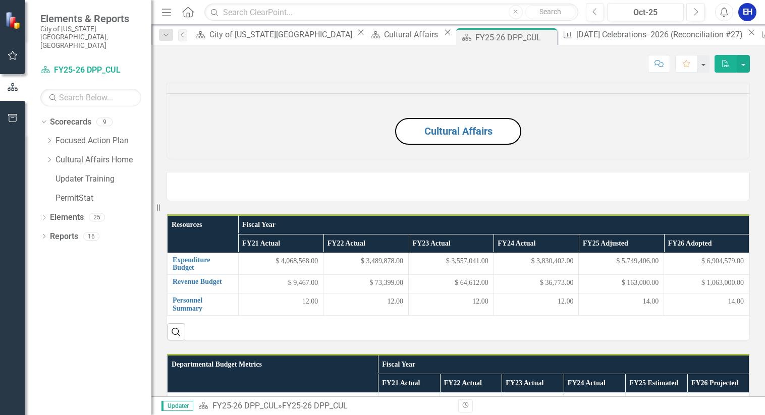
click at [81, 409] on div "Dropdown Scorecards 9 Dropdown Focused Action Plan GOVERN ENVISION INVIGORATE D…" at bounding box center [88, 264] width 126 height 301
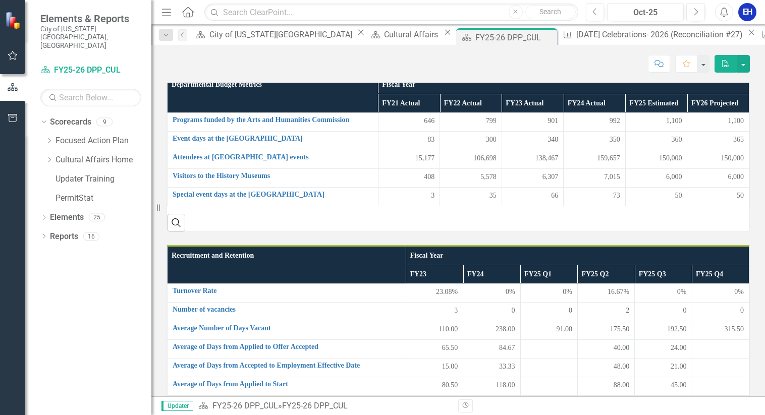
scroll to position [303, 0]
